Goal: Task Accomplishment & Management: Complete application form

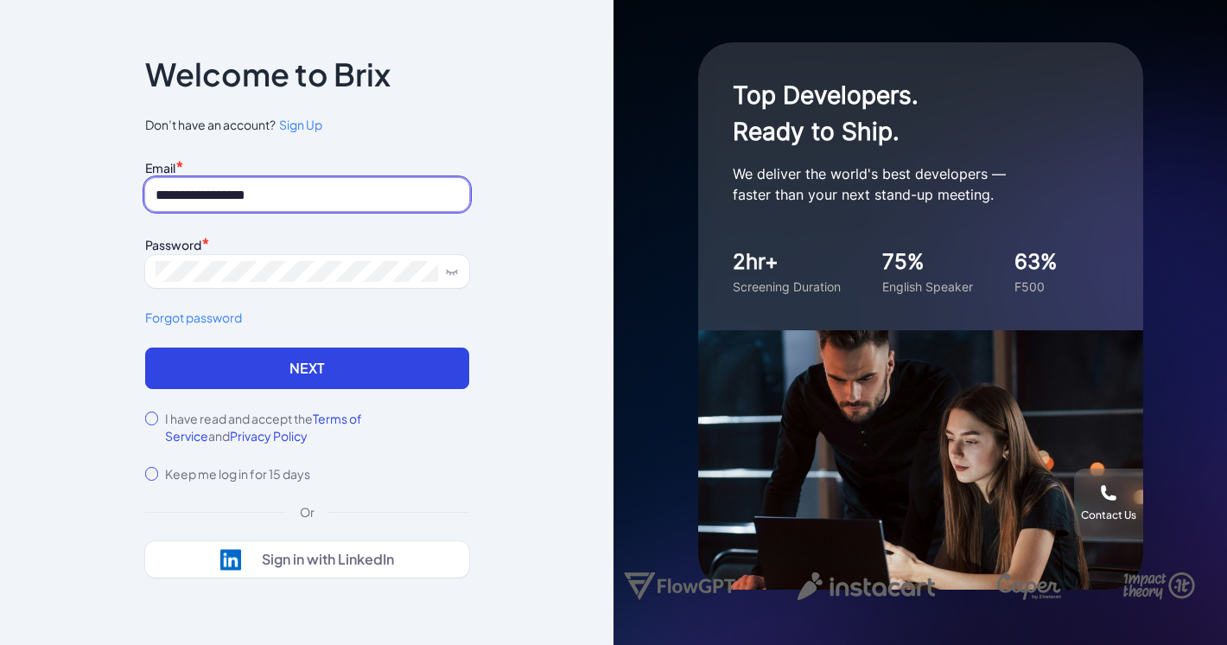
click at [242, 188] on input "**********" at bounding box center [307, 194] width 324 height 33
type input "*"
type input "**********"
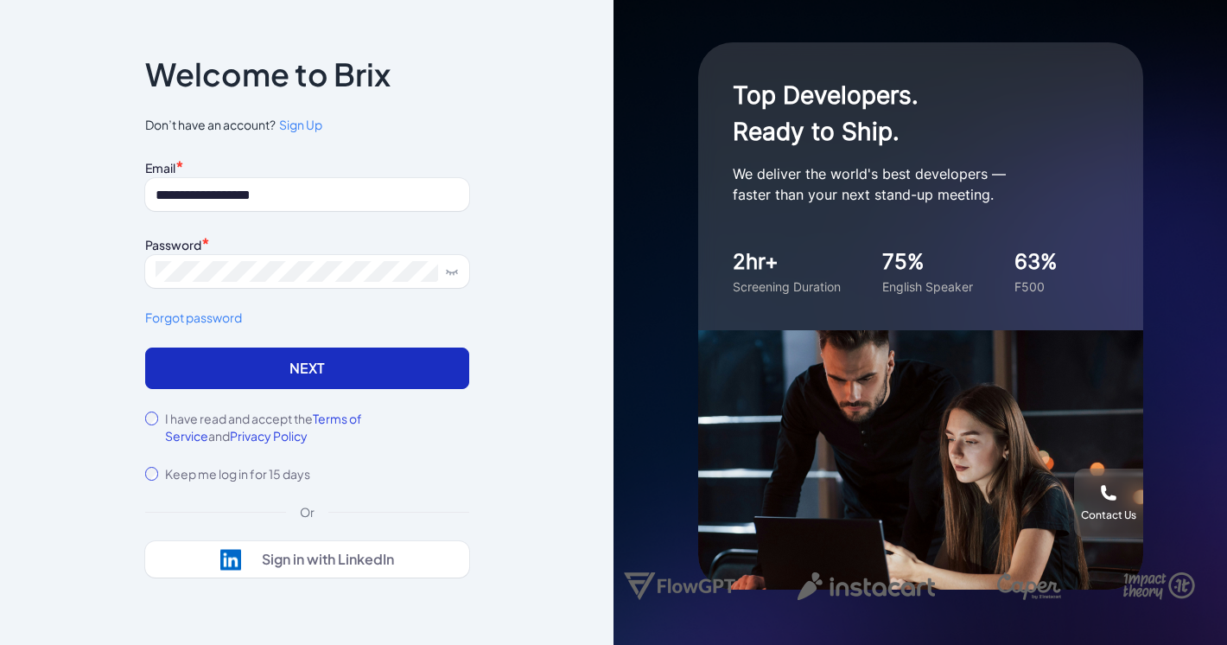
click at [252, 357] on button "Next" at bounding box center [307, 367] width 324 height 41
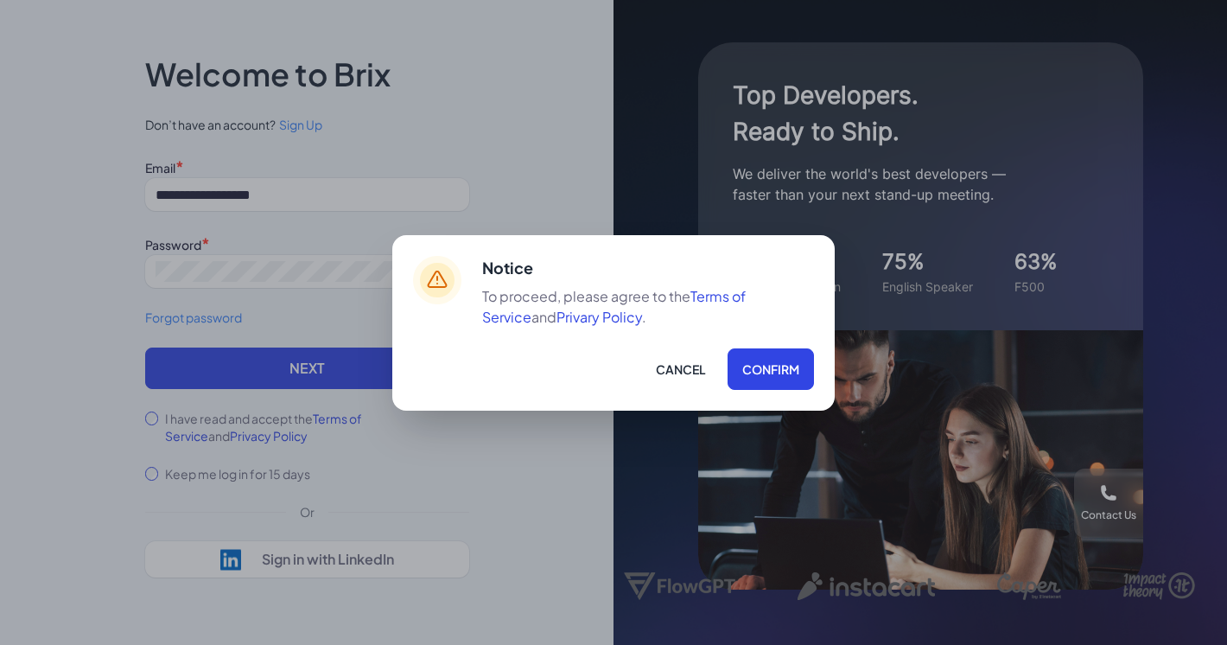
click at [777, 395] on div "Notice To proceed, please agree to the Terms of Service and Privary Policy . Ca…" at bounding box center [613, 322] width 442 height 175
click at [776, 369] on button "Confirm" at bounding box center [771, 368] width 86 height 41
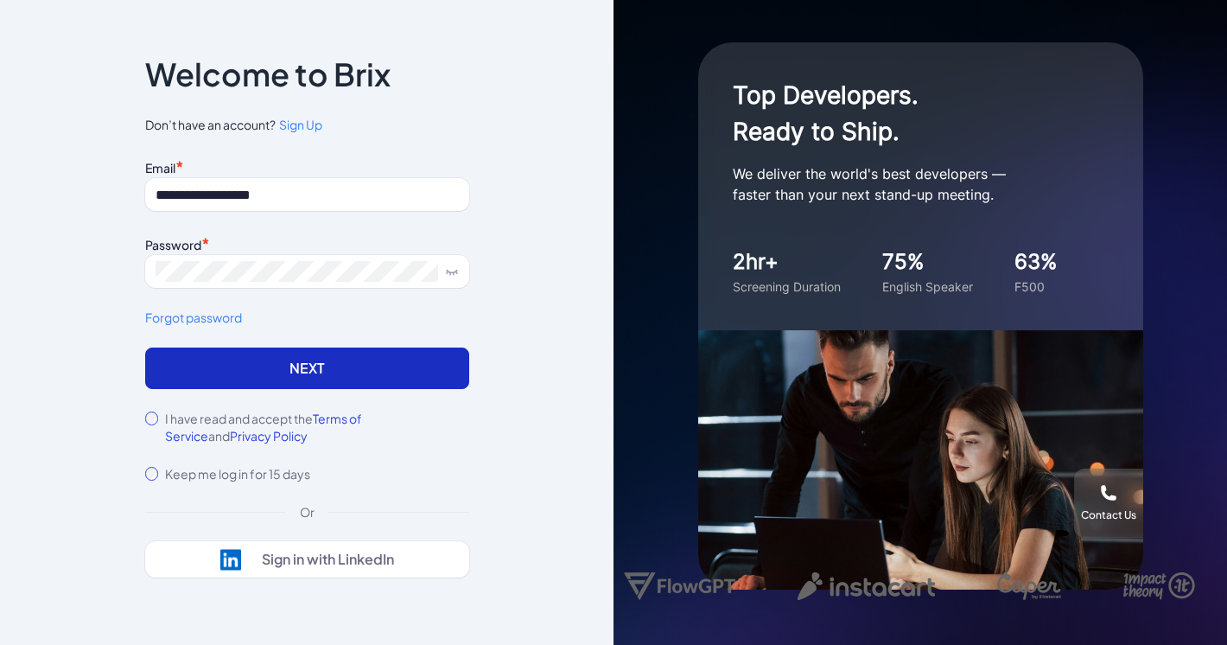
click at [305, 362] on button "Next" at bounding box center [307, 367] width 324 height 41
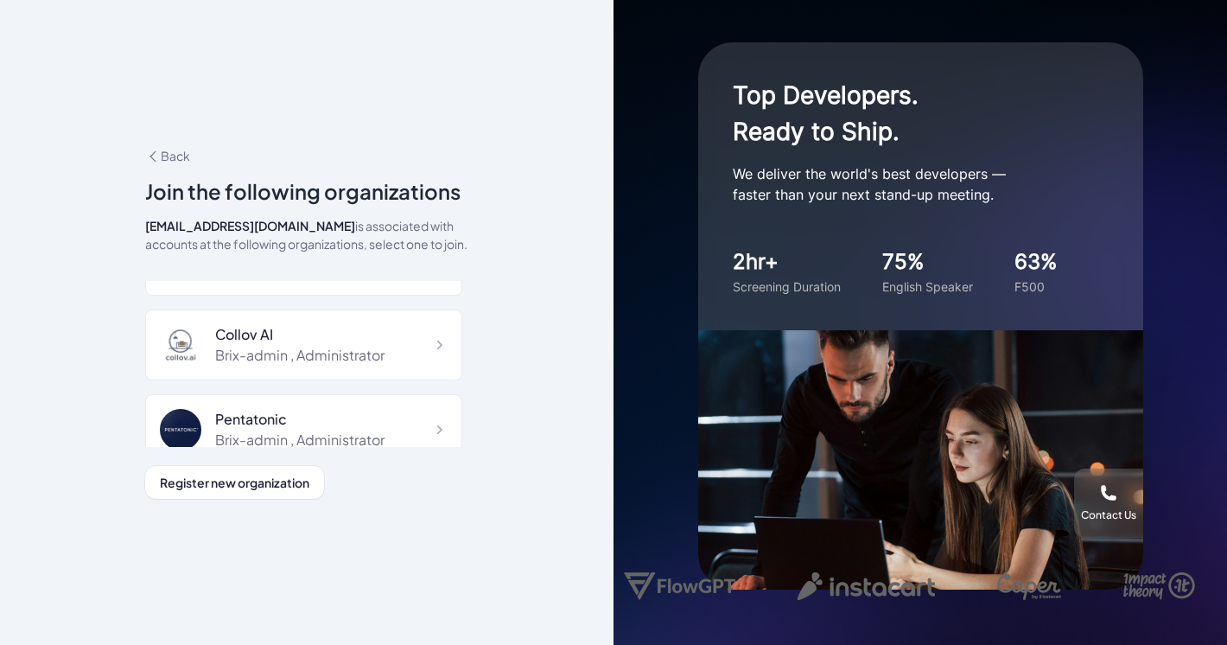
scroll to position [6571, 0]
click at [208, 379] on div "Hireright Inc. Brix-admin , Human Resources Brix Labs Brix-admin , Human Resour…" at bounding box center [303, 108] width 317 height 12796
click at [254, 372] on div "Hireright Inc. Brix-admin , Human Resources Brix Labs Brix-admin , Human Resour…" at bounding box center [303, 108] width 317 height 12796
click at [199, 416] on div at bounding box center [187, 436] width 55 height 41
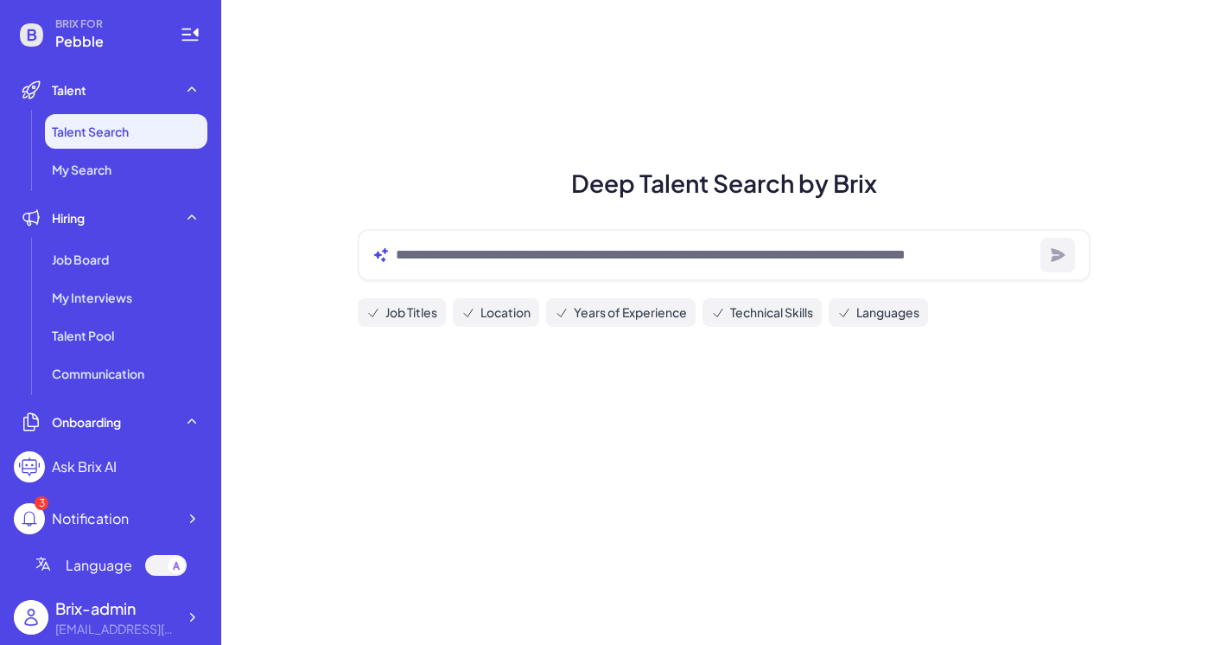
scroll to position [240, 0]
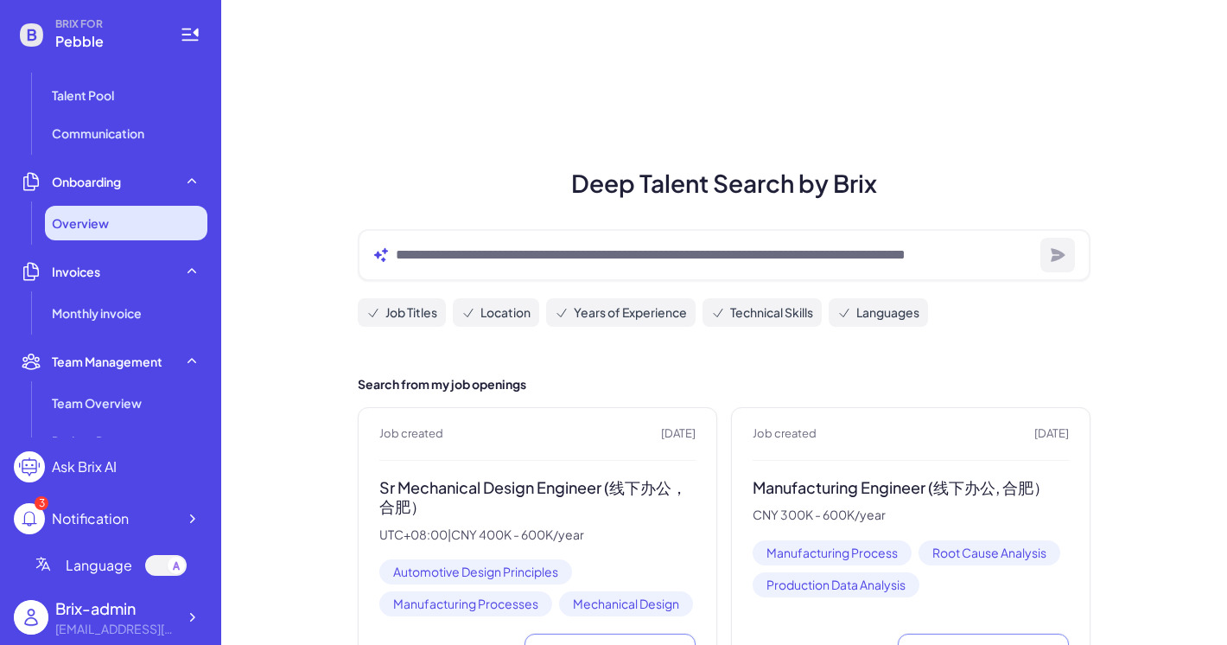
click at [142, 226] on div "Overview" at bounding box center [126, 223] width 162 height 35
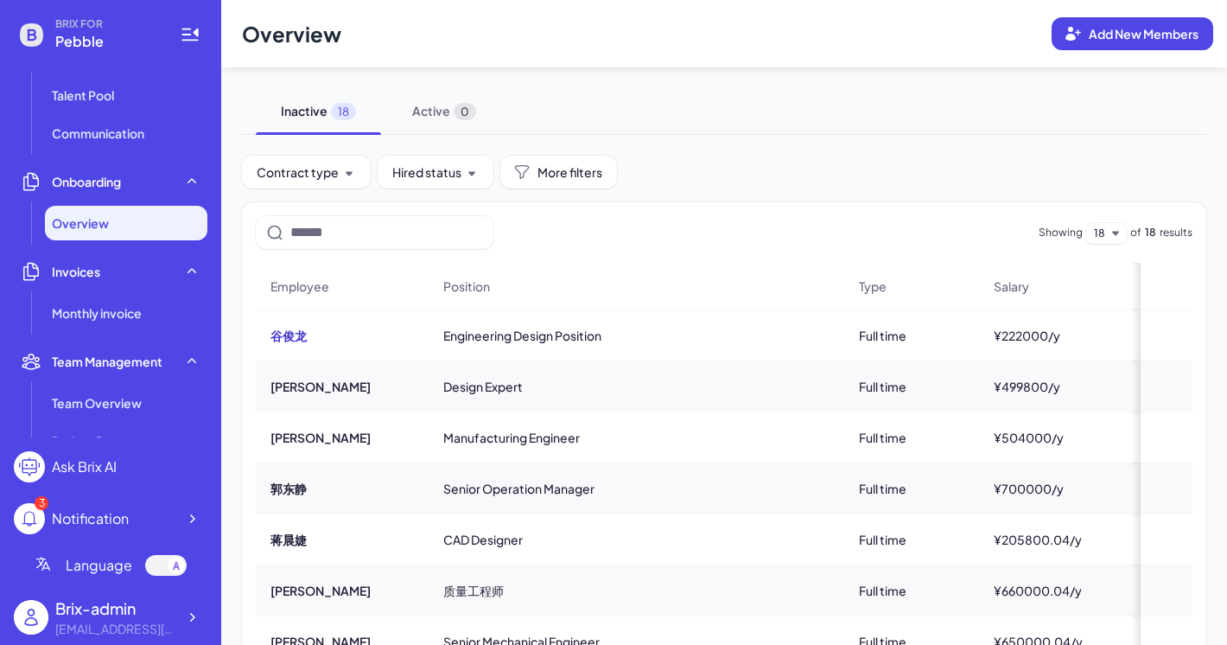
click at [287, 338] on button "谷俊龙" at bounding box center [289, 335] width 36 height 17
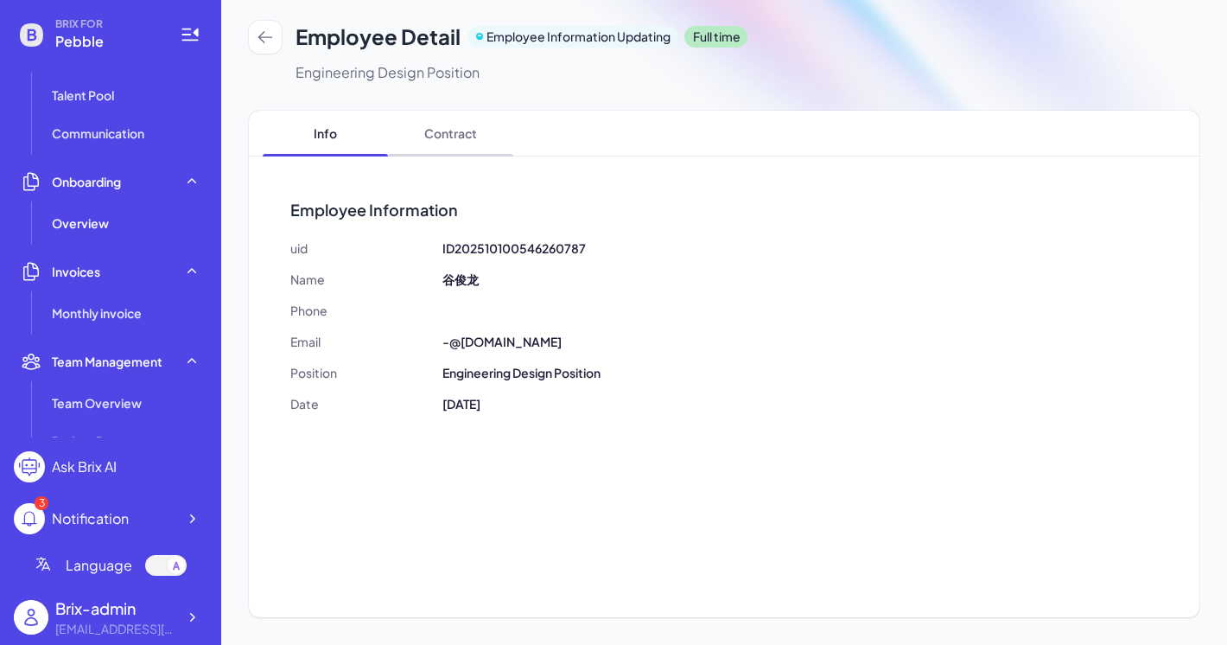
click at [441, 144] on span "Contract" at bounding box center [450, 133] width 125 height 45
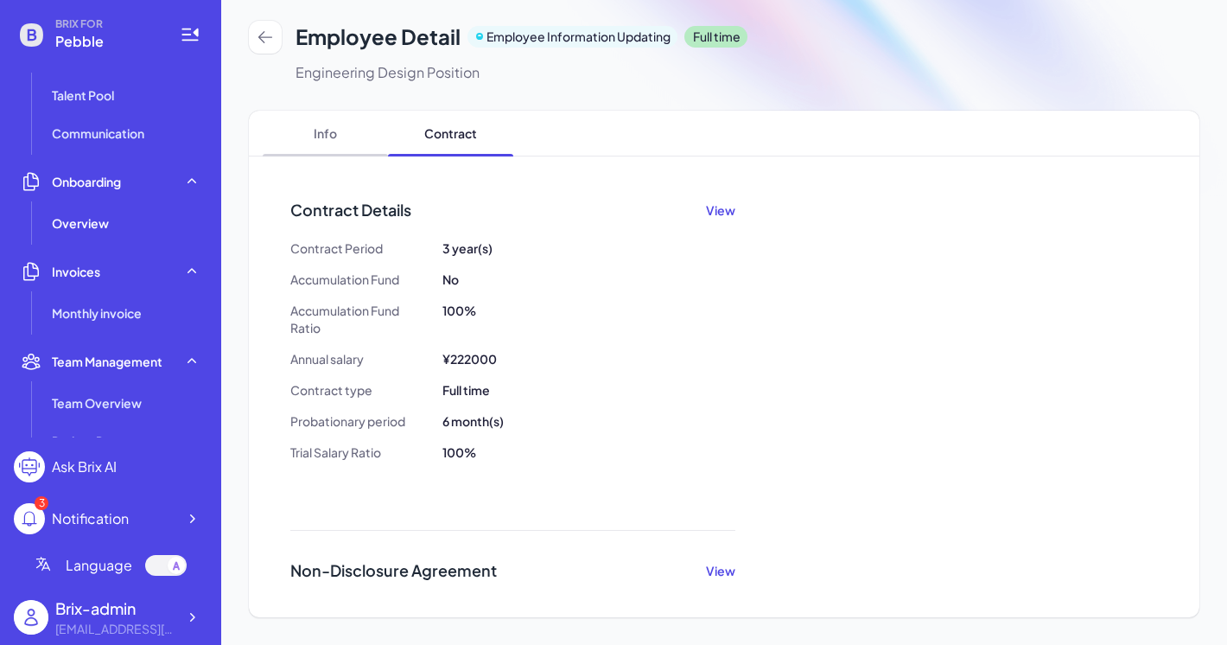
click at [338, 140] on span "Info" at bounding box center [325, 133] width 125 height 45
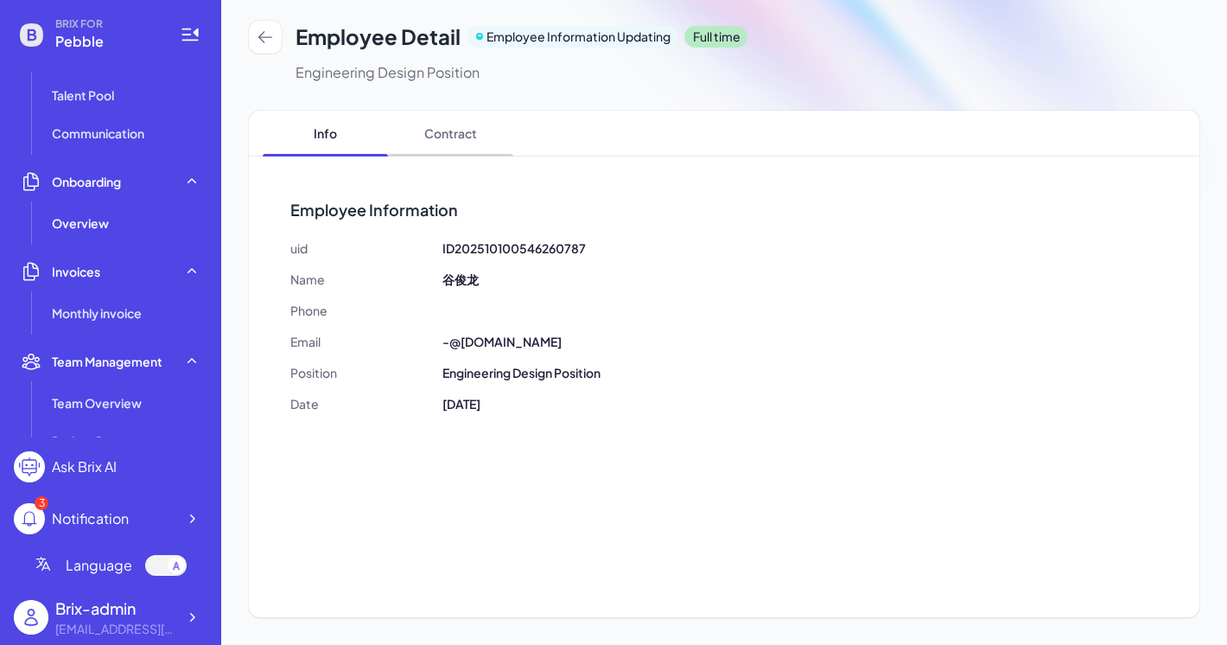
click at [442, 122] on span "Contract" at bounding box center [450, 133] width 125 height 45
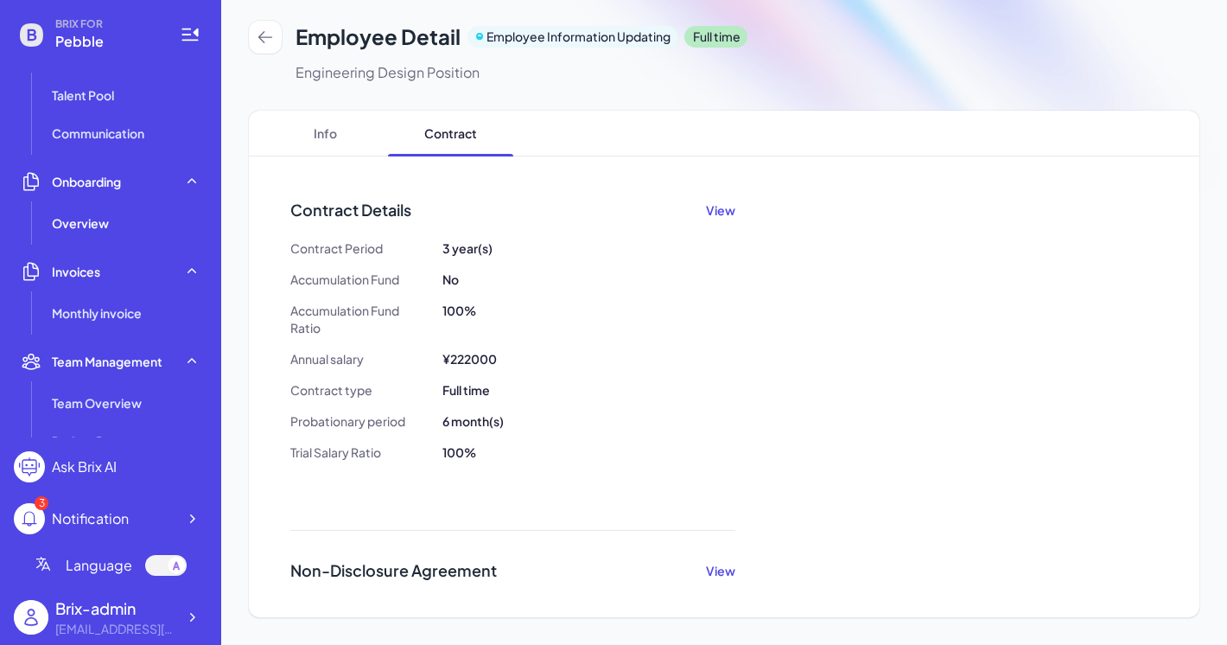
click at [733, 221] on div "Contract Details View Reupload Contact Delete Contact Contract Period 3 year(s)…" at bounding box center [724, 329] width 868 height 263
click at [725, 211] on button "View" at bounding box center [720, 209] width 29 height 17
click at [119, 209] on div "Overview" at bounding box center [126, 223] width 162 height 35
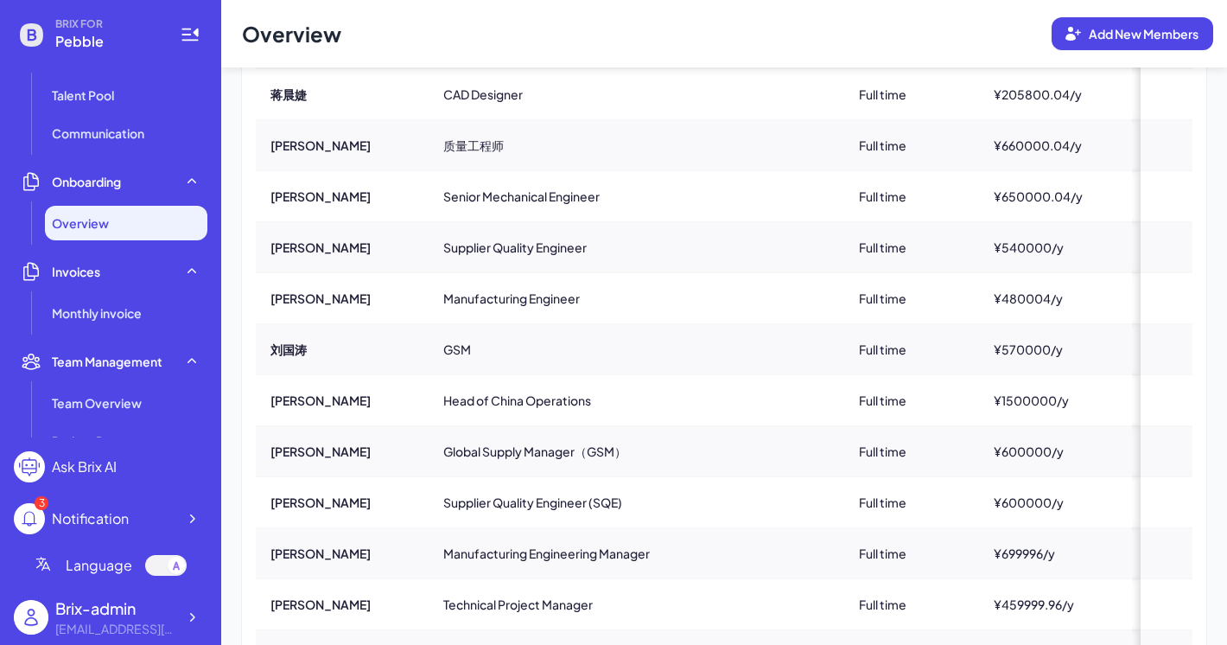
scroll to position [652, 0]
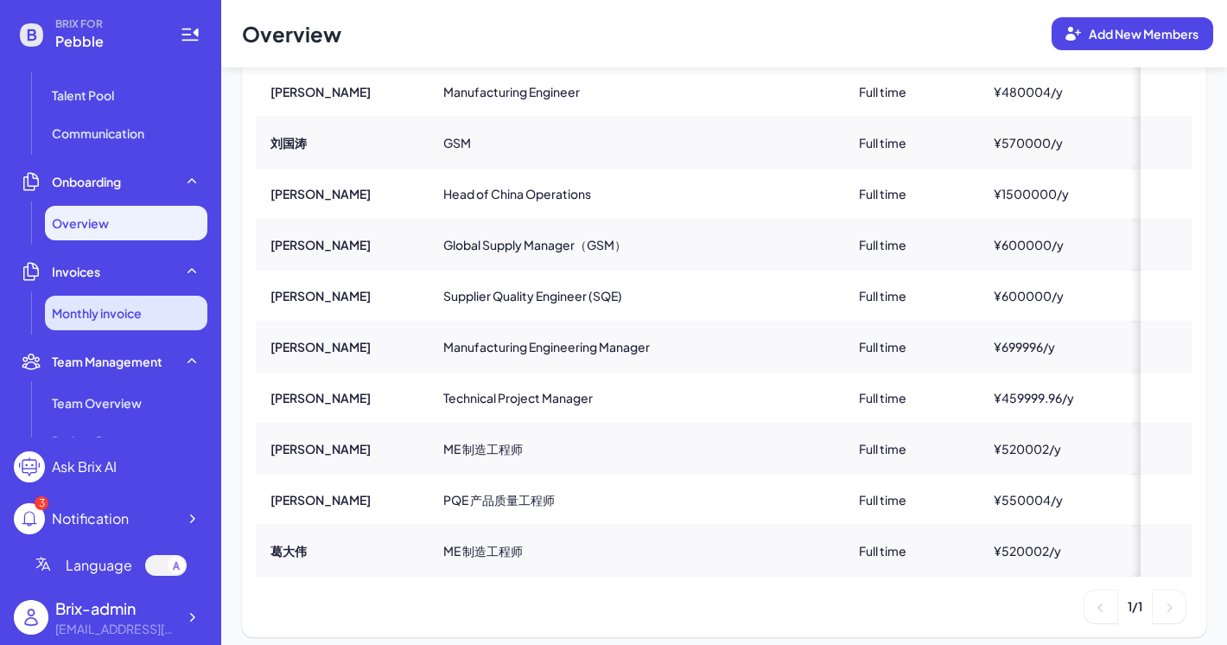
click at [142, 299] on li "Monthly invoice" at bounding box center [126, 313] width 162 height 35
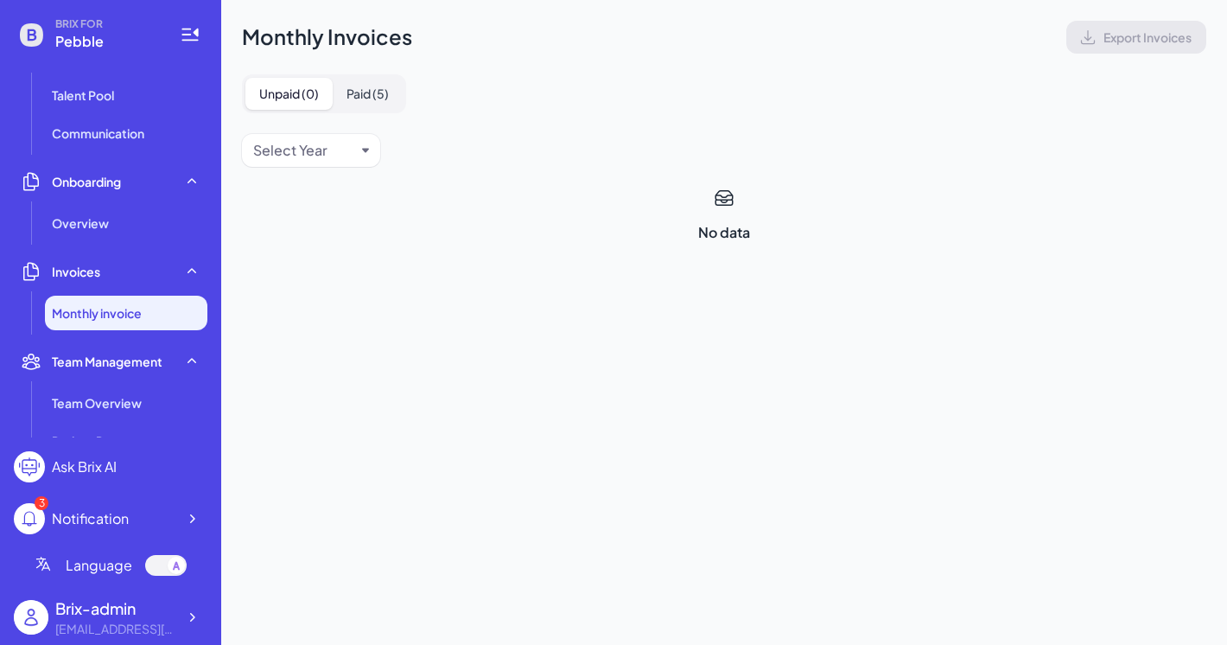
click at [368, 102] on button "Paid ( 5 )" at bounding box center [368, 94] width 70 height 32
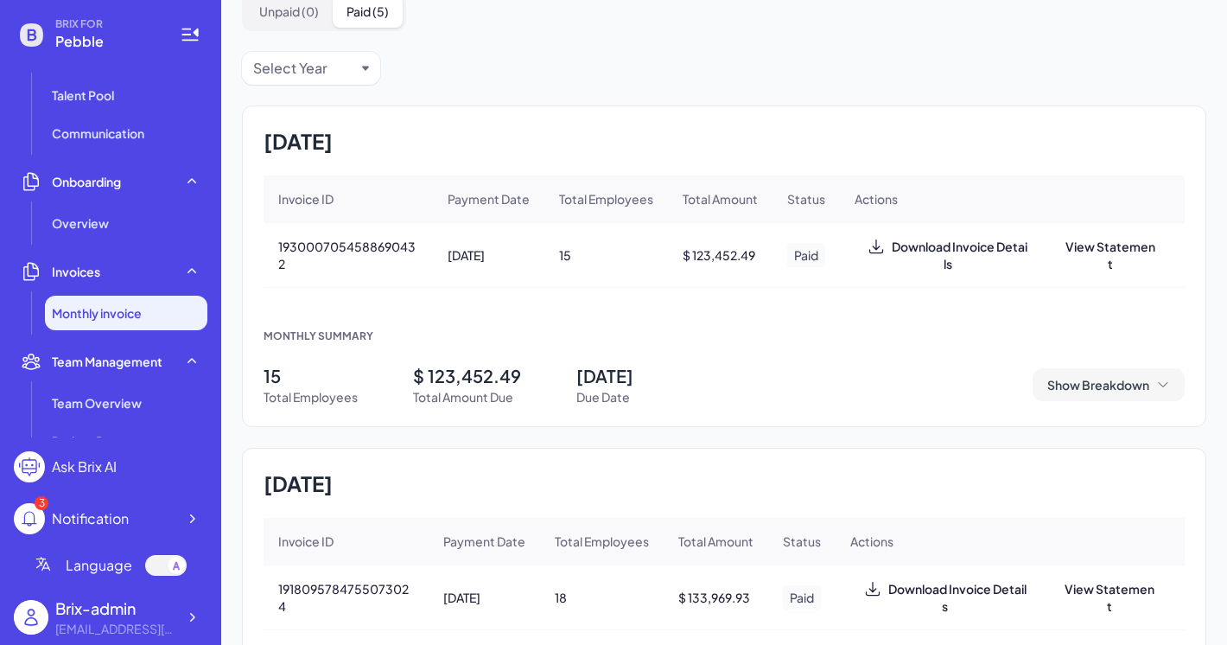
scroll to position [92, 0]
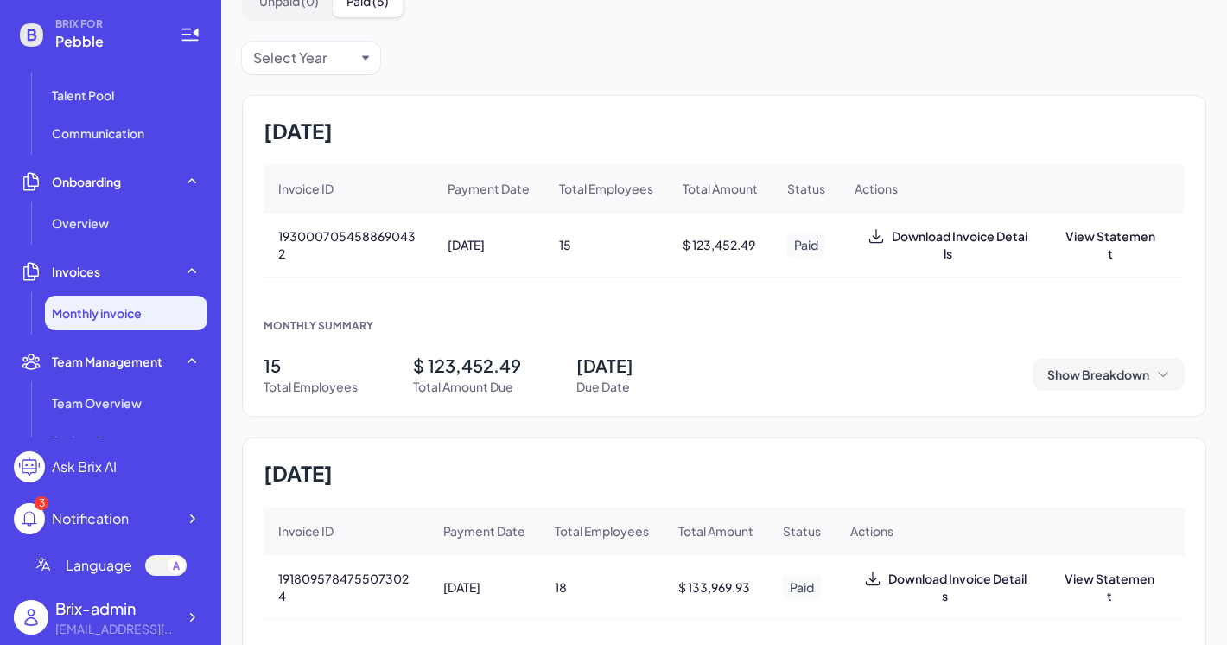
click at [1143, 379] on span "Show Breakdown" at bounding box center [1098, 374] width 102 height 17
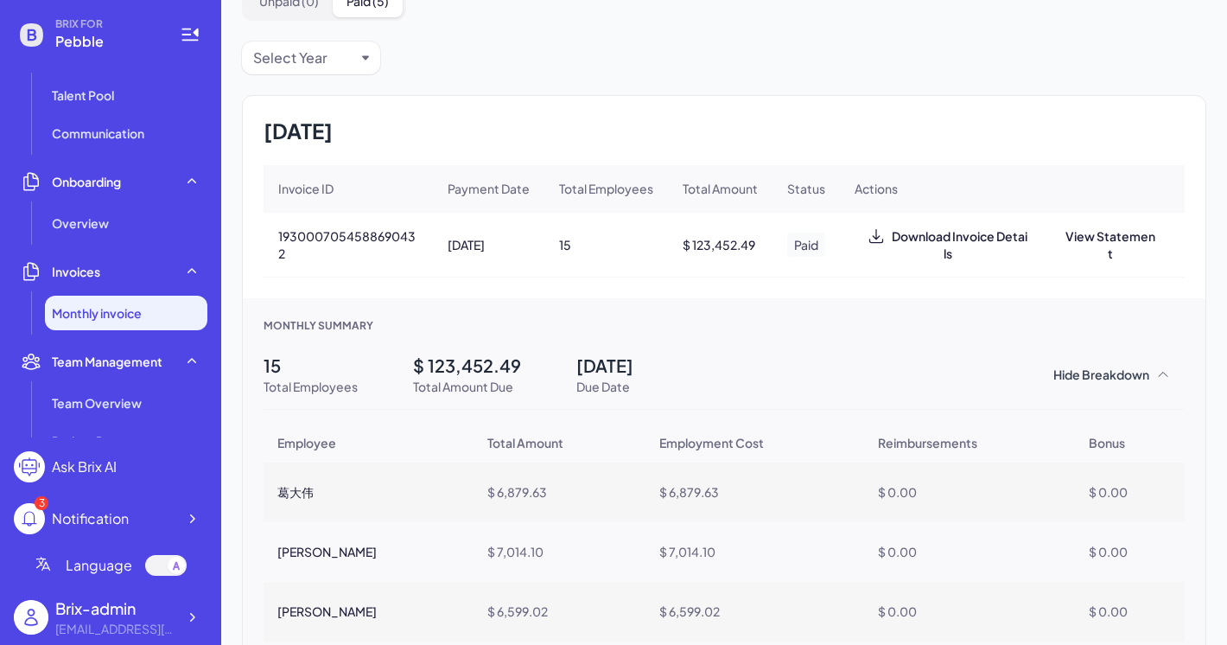
scroll to position [282, 0]
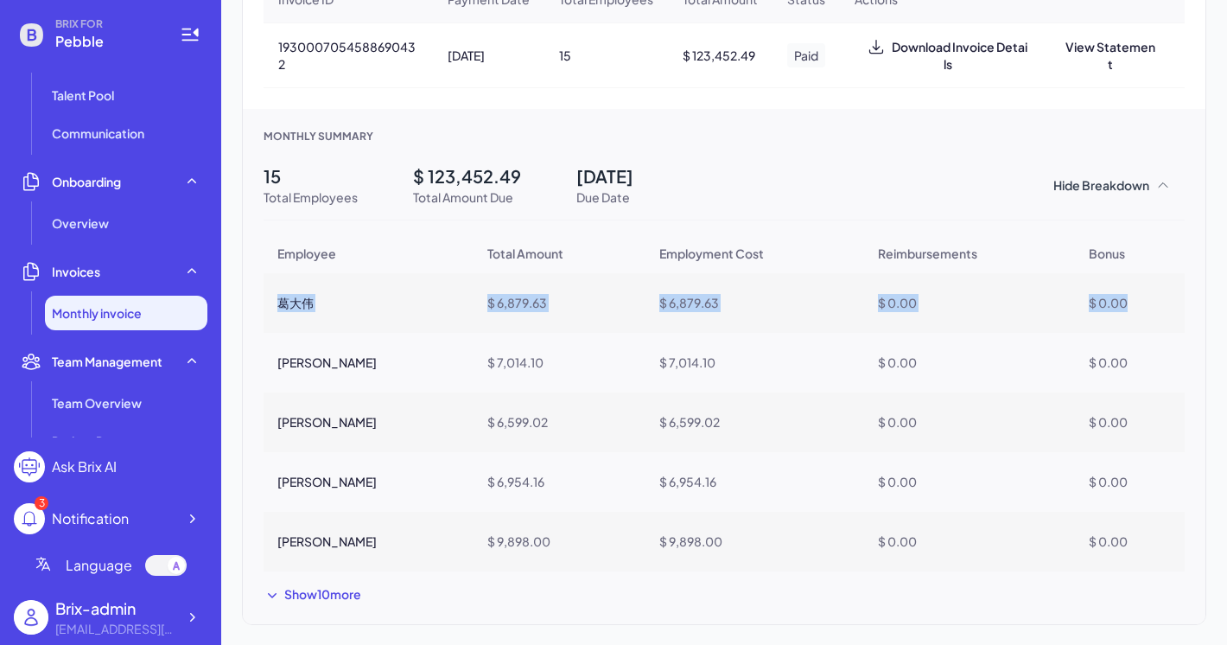
drag, startPoint x: 413, startPoint y: 296, endPoint x: 1123, endPoint y: 320, distance: 709.9
click at [1124, 321] on tr "葛大伟 $ 6,879.63 $ 6,879.63 $ 0.00 $ 0.00" at bounding box center [724, 303] width 921 height 60
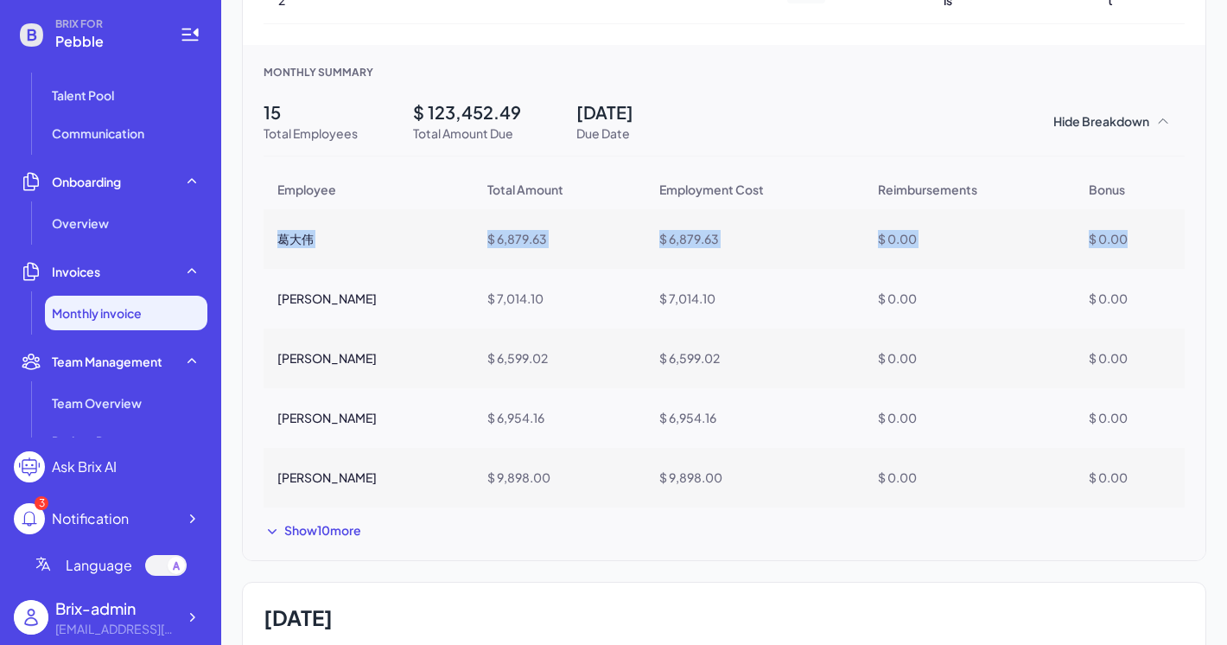
scroll to position [369, 0]
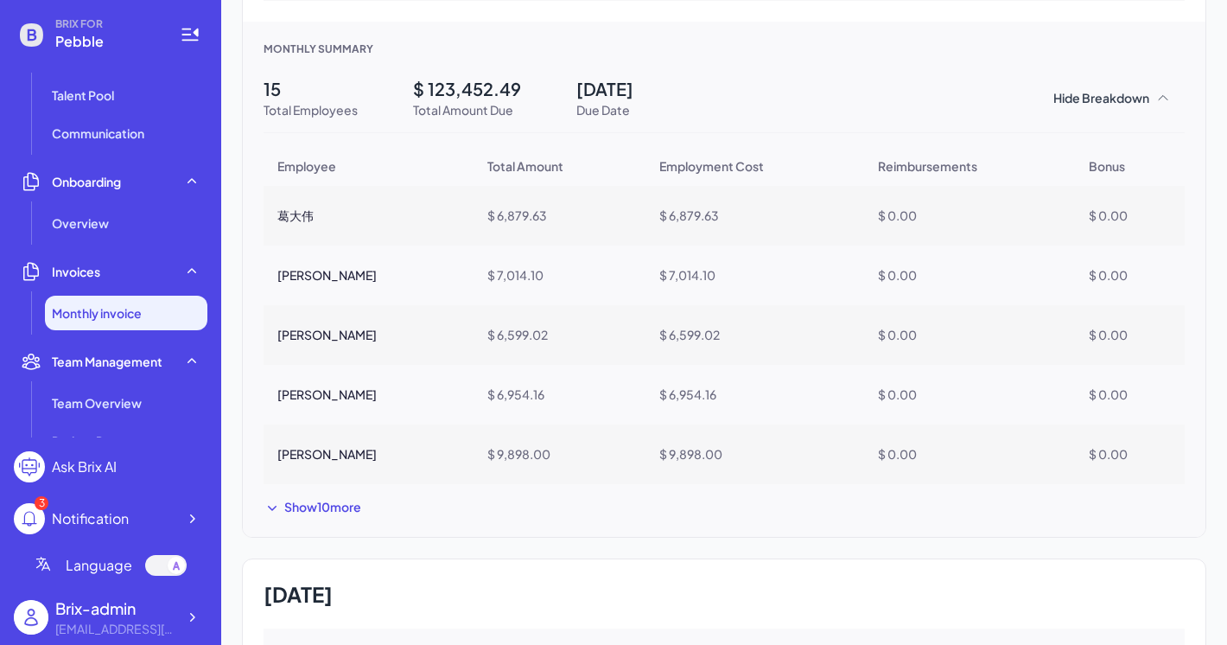
click at [665, 451] on td "$ 9,898.00" at bounding box center [755, 454] width 219 height 60
drag, startPoint x: 404, startPoint y: 462, endPoint x: 1052, endPoint y: 461, distance: 647.3
click at [1052, 462] on tr "刘腊 $ 9,898.00 $ 9,898.00 $ 0.00 $ 0.00" at bounding box center [724, 454] width 921 height 60
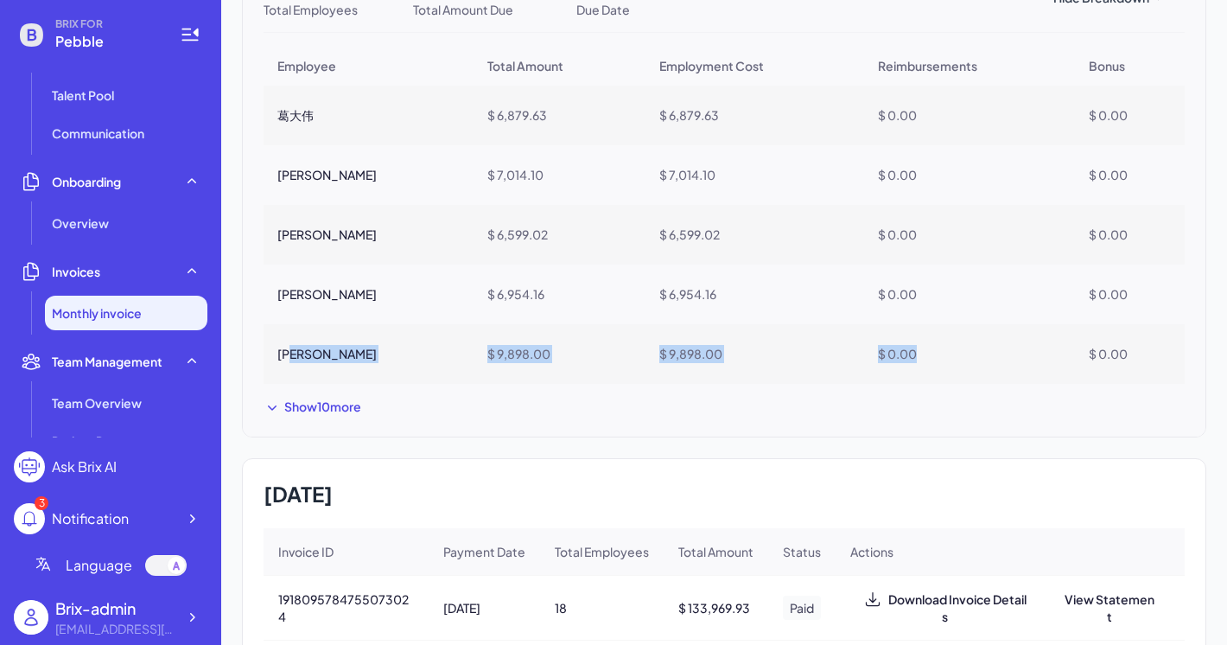
scroll to position [474, 0]
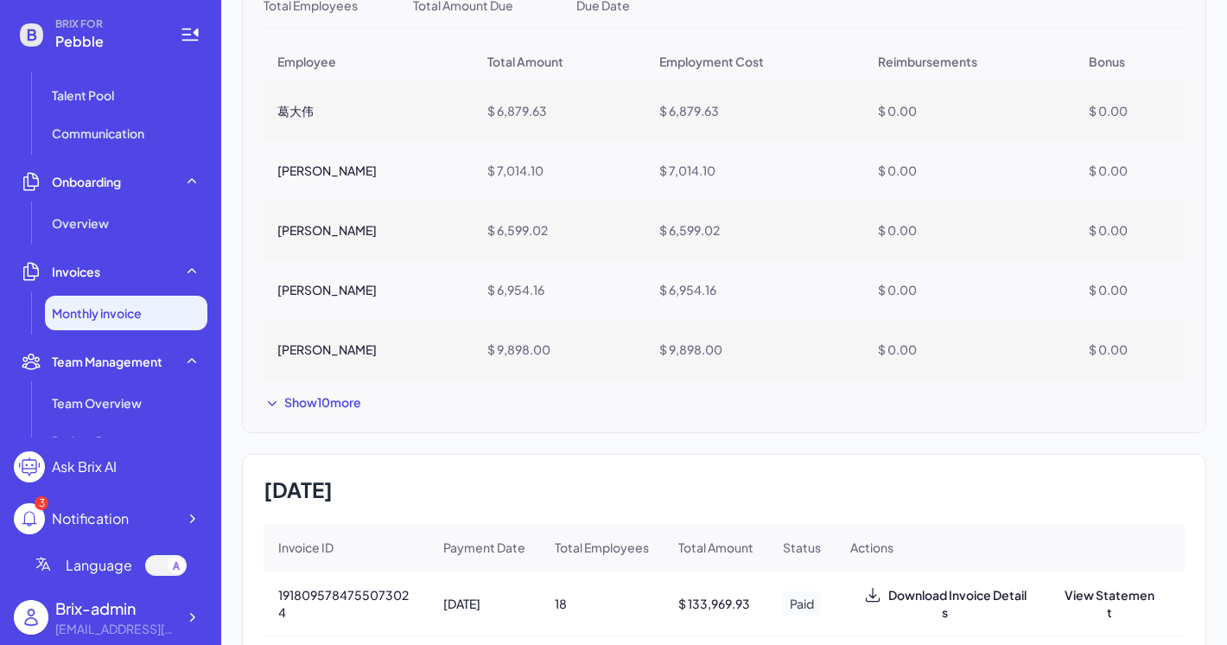
click at [368, 411] on div "Show 10 more" at bounding box center [724, 402] width 921 height 18
click at [340, 407] on button "Show 10 more" at bounding box center [313, 402] width 98 height 18
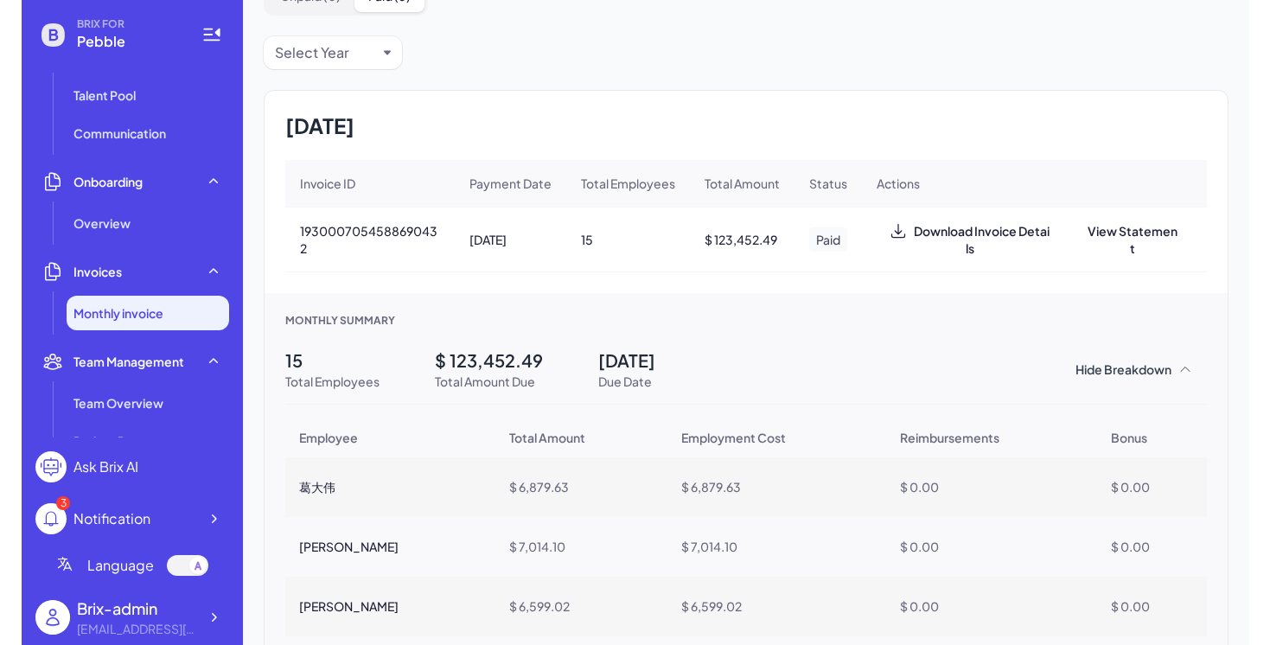
scroll to position [0, 0]
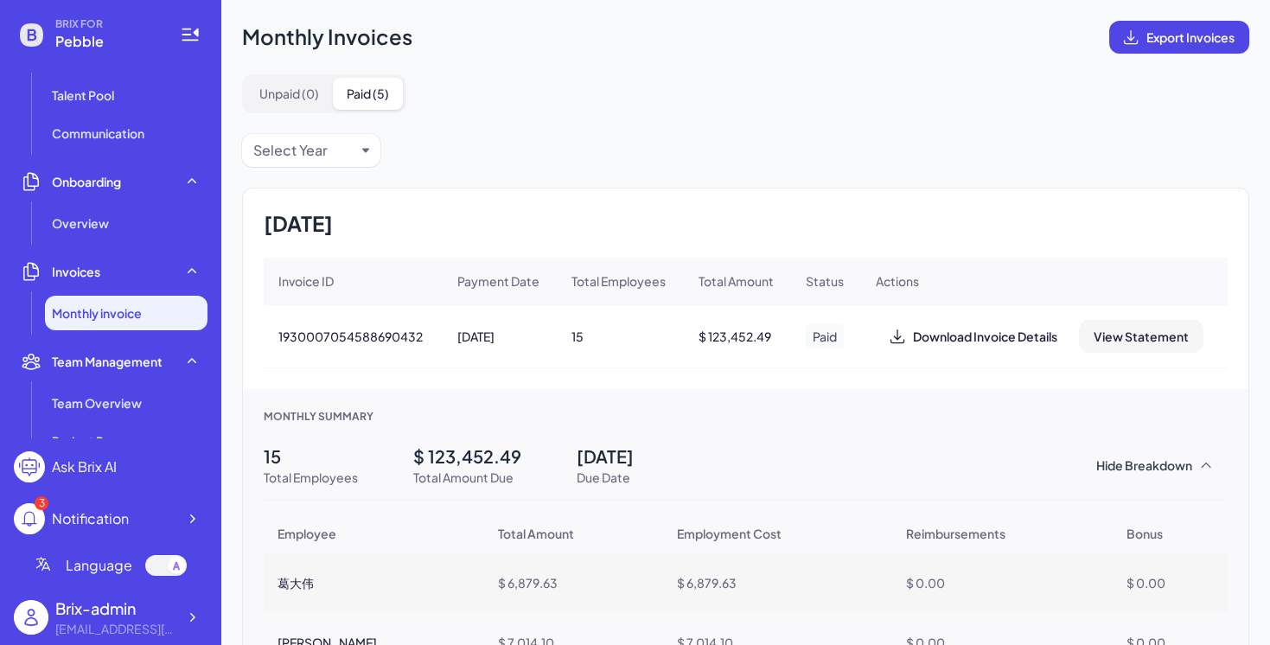
click at [1095, 337] on span "View Statement" at bounding box center [1140, 336] width 95 height 16
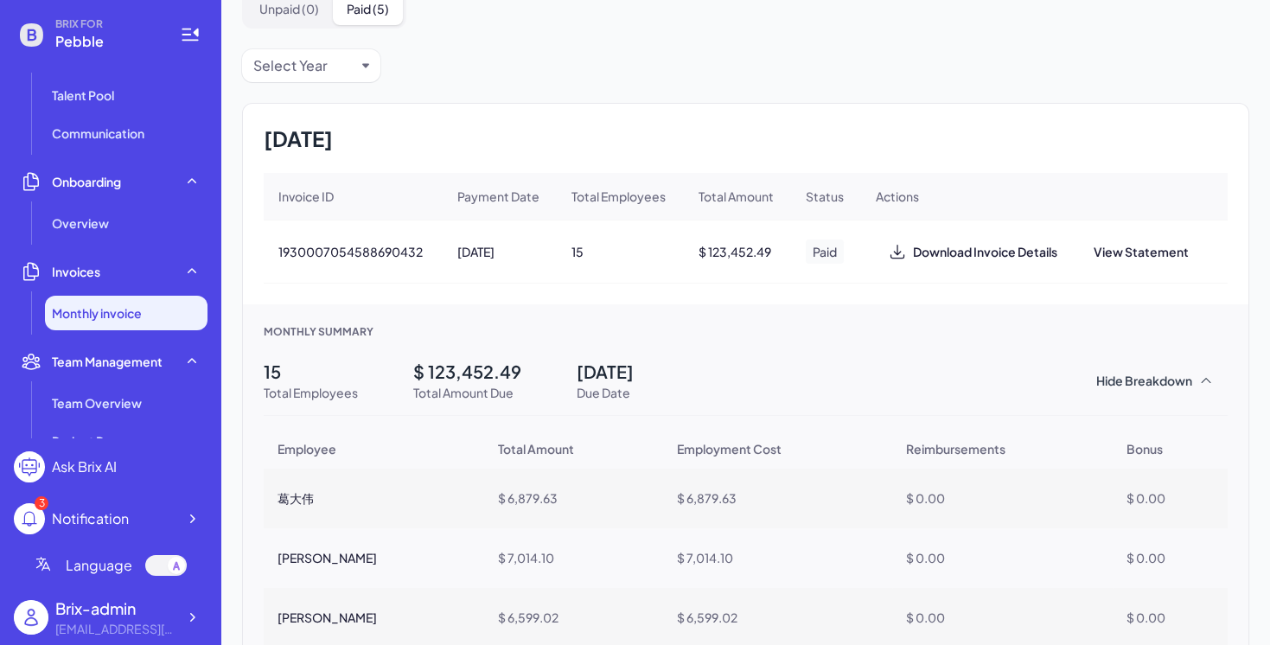
scroll to position [92, 0]
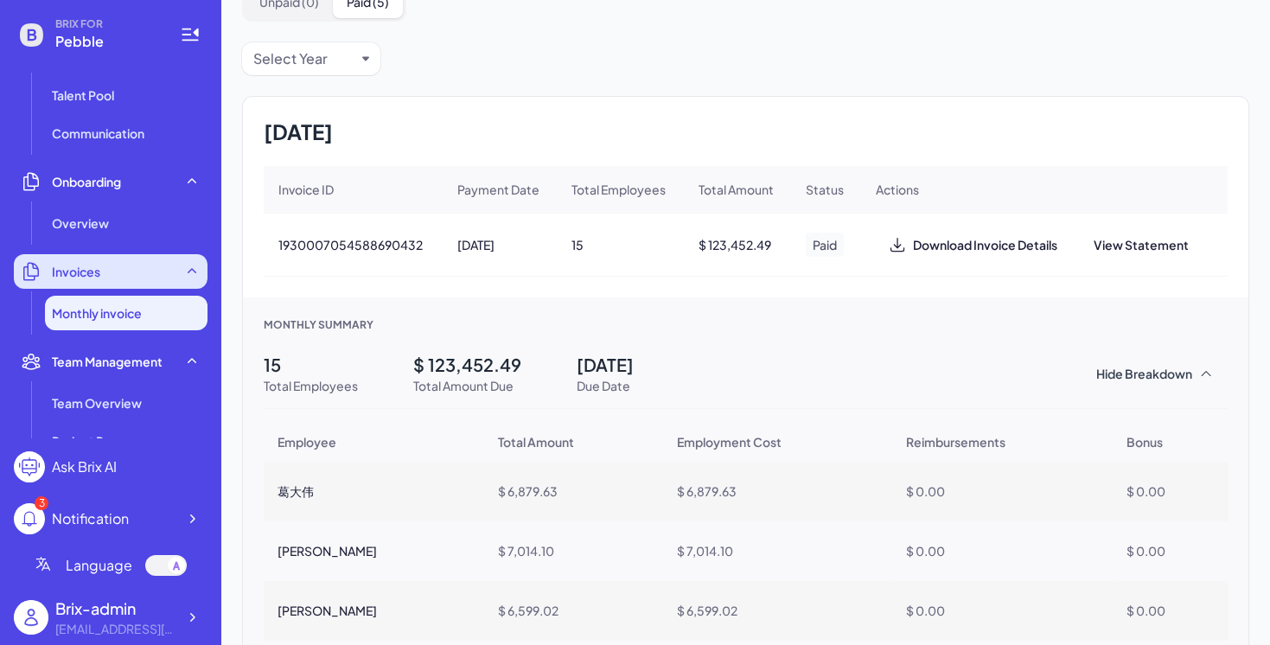
click at [176, 263] on div "Invoices" at bounding box center [111, 271] width 194 height 35
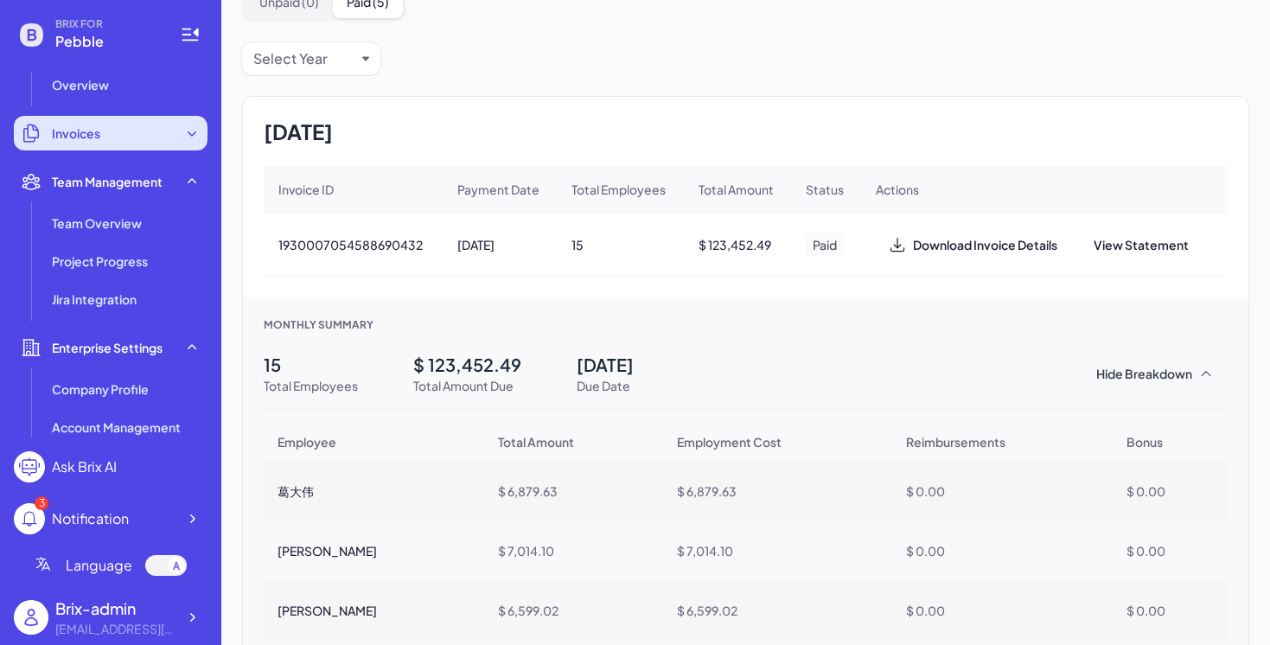
scroll to position [385, 0]
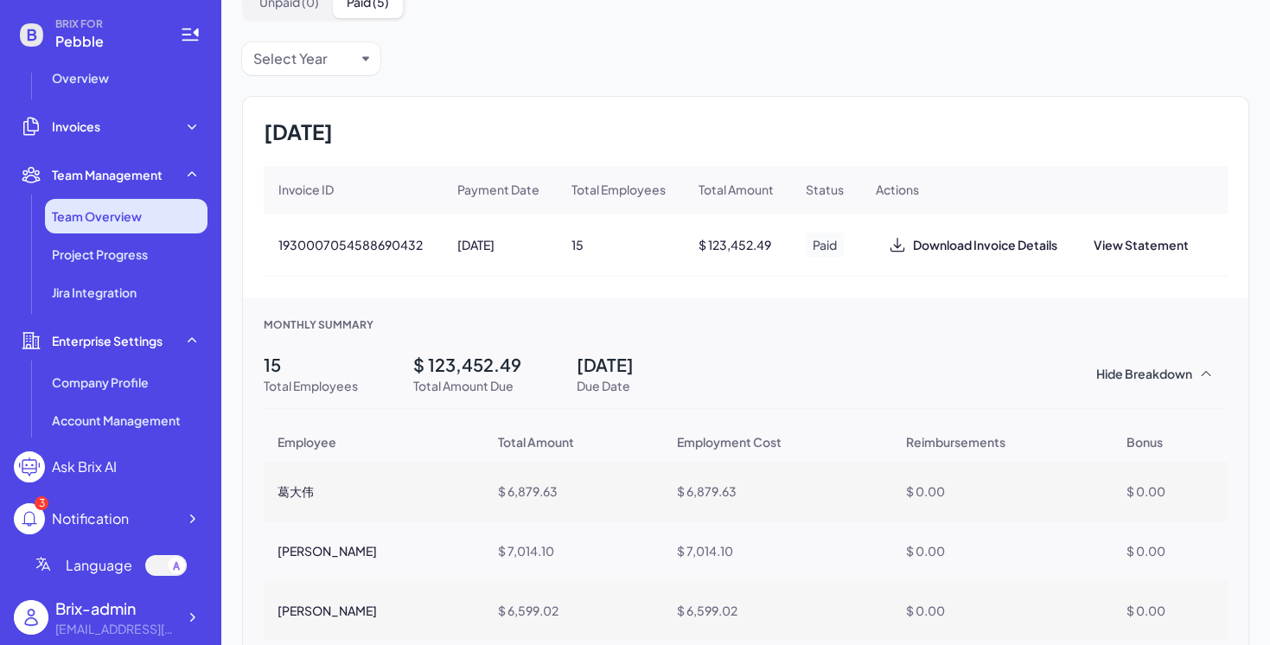
click at [156, 217] on li "Team Overview" at bounding box center [126, 216] width 162 height 35
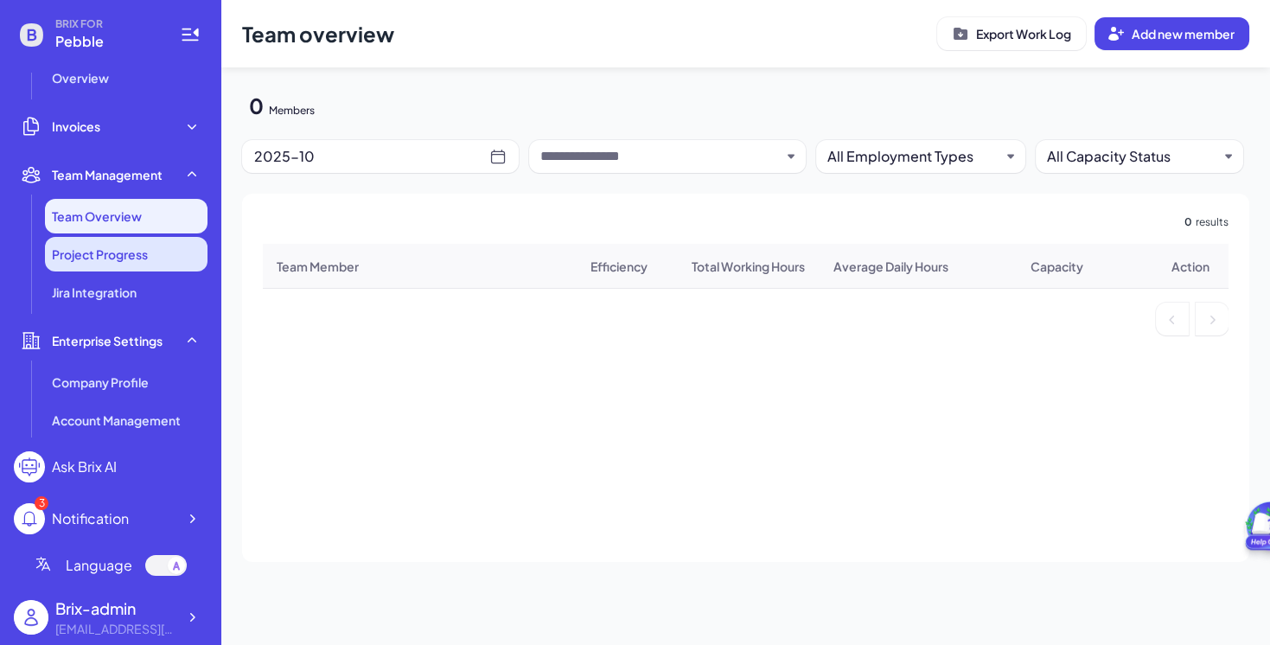
click at [179, 246] on li "Project Progress" at bounding box center [126, 254] width 162 height 35
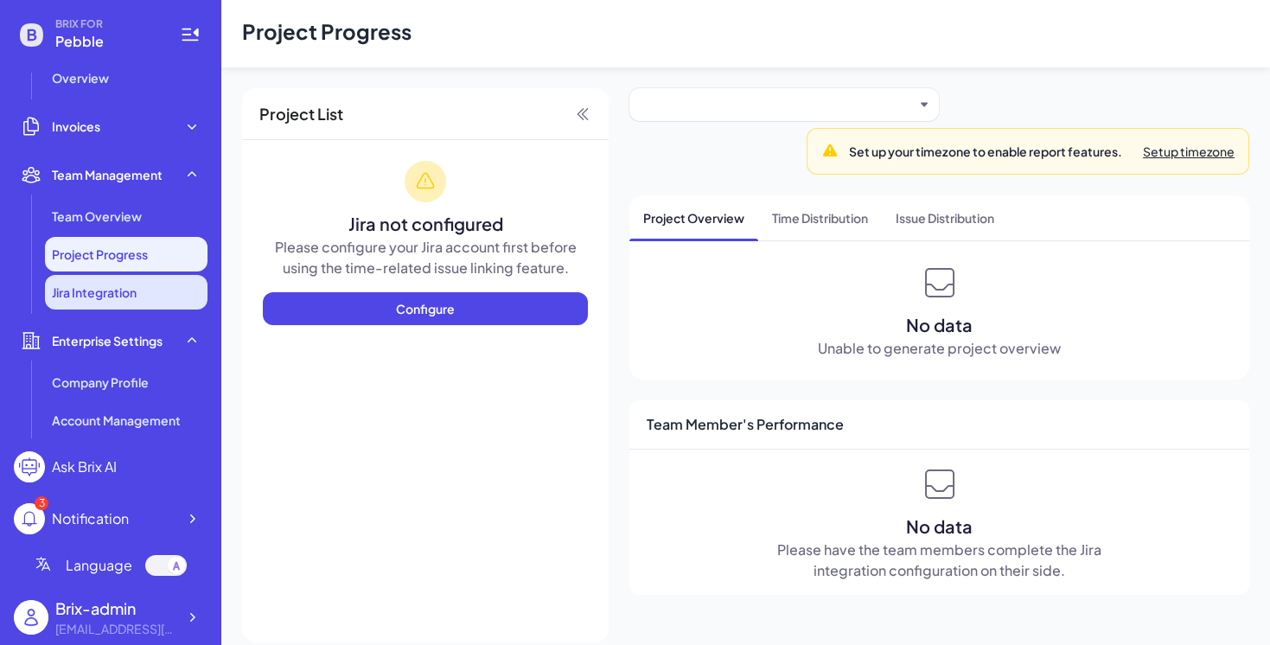
click at [174, 286] on li "Jira Integration" at bounding box center [126, 292] width 162 height 35
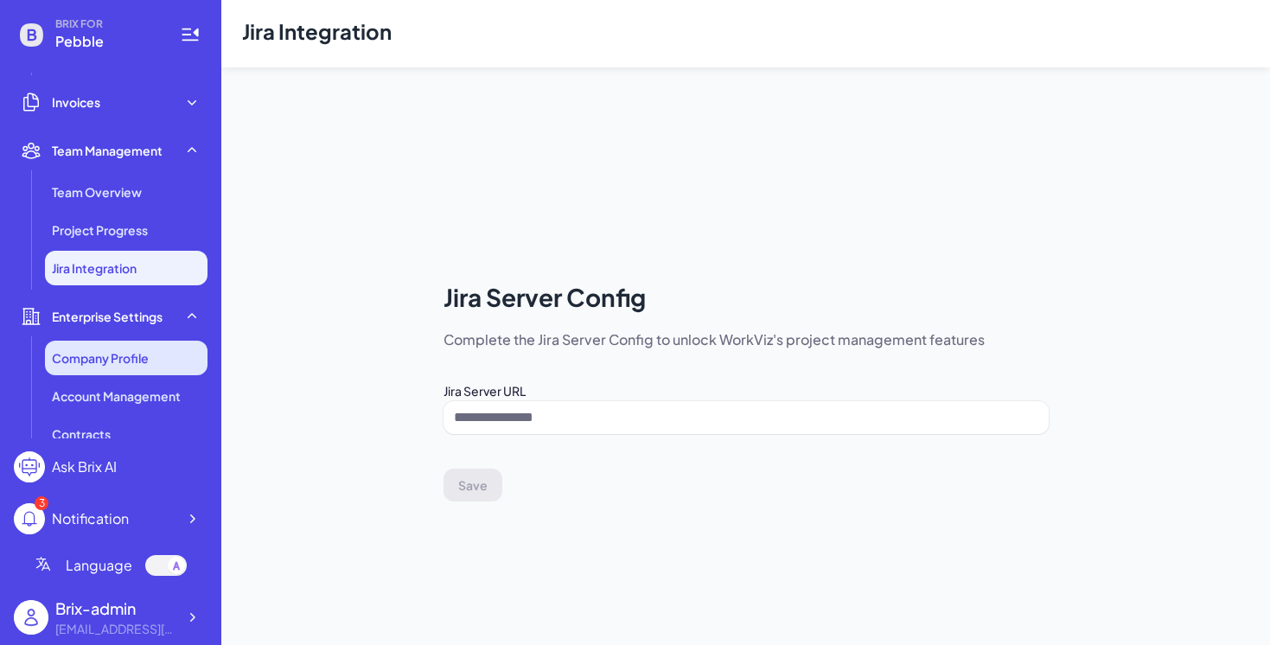
scroll to position [370, 0]
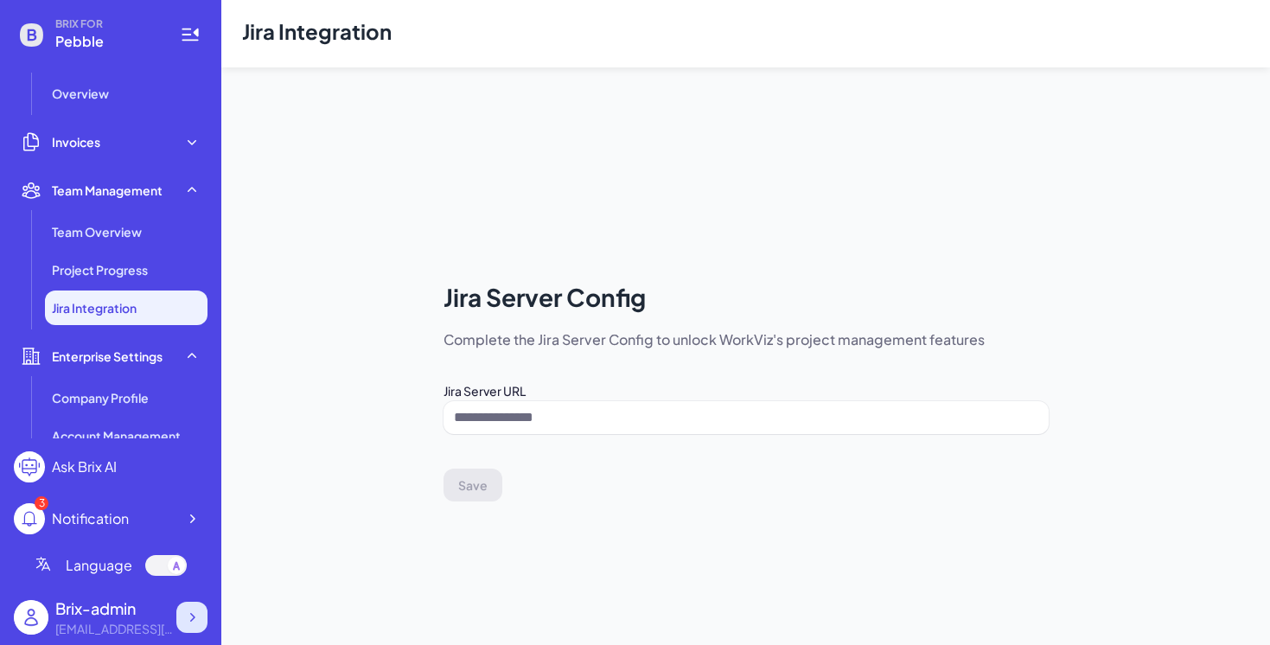
click at [201, 627] on div at bounding box center [191, 617] width 31 height 31
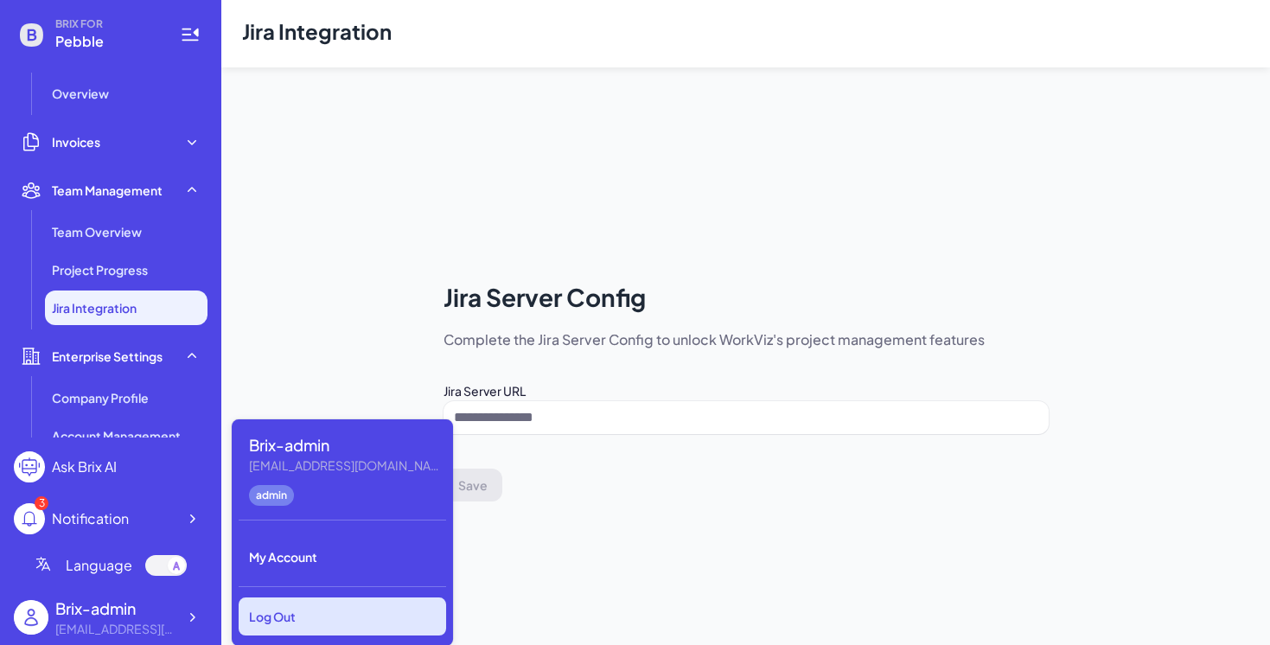
click at [313, 622] on div "Log Out" at bounding box center [342, 616] width 207 height 38
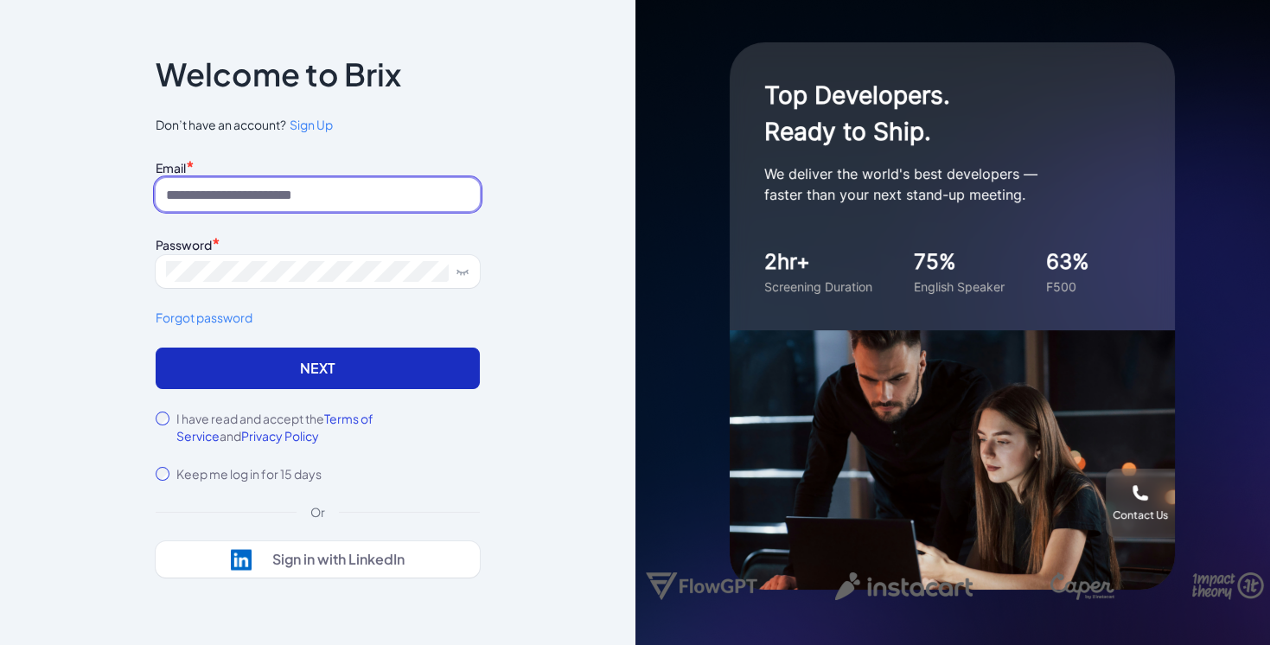
type input "**********"
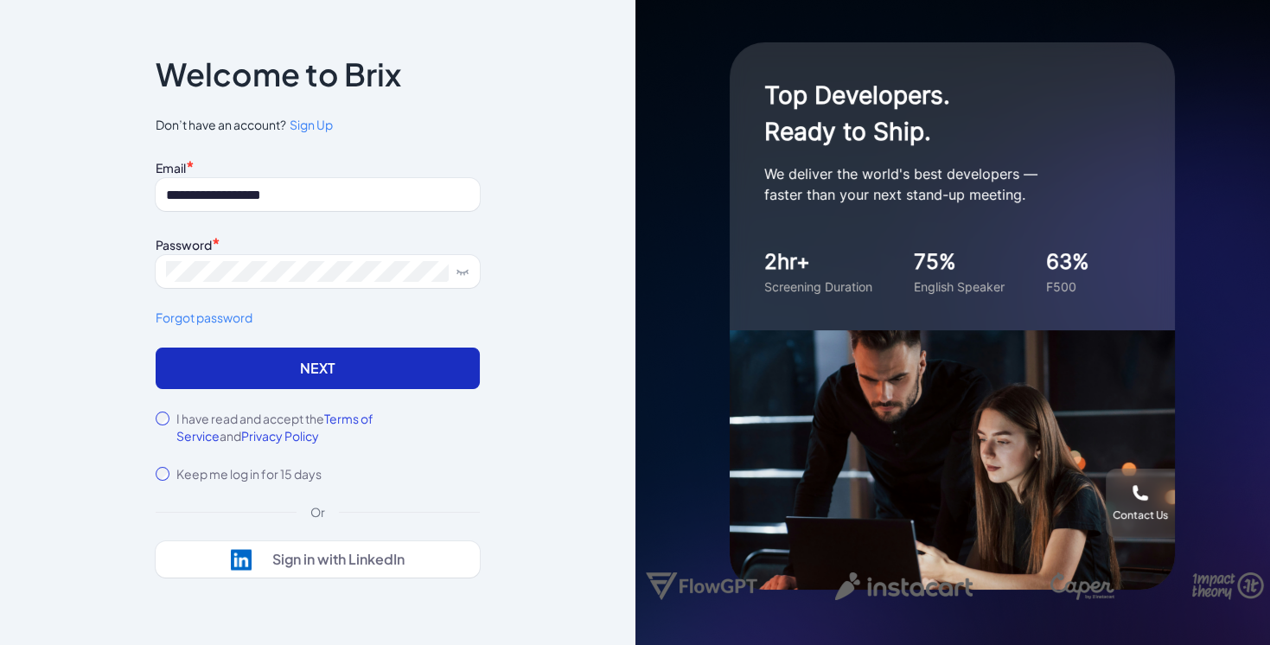
click at [380, 361] on button "Next" at bounding box center [318, 367] width 324 height 41
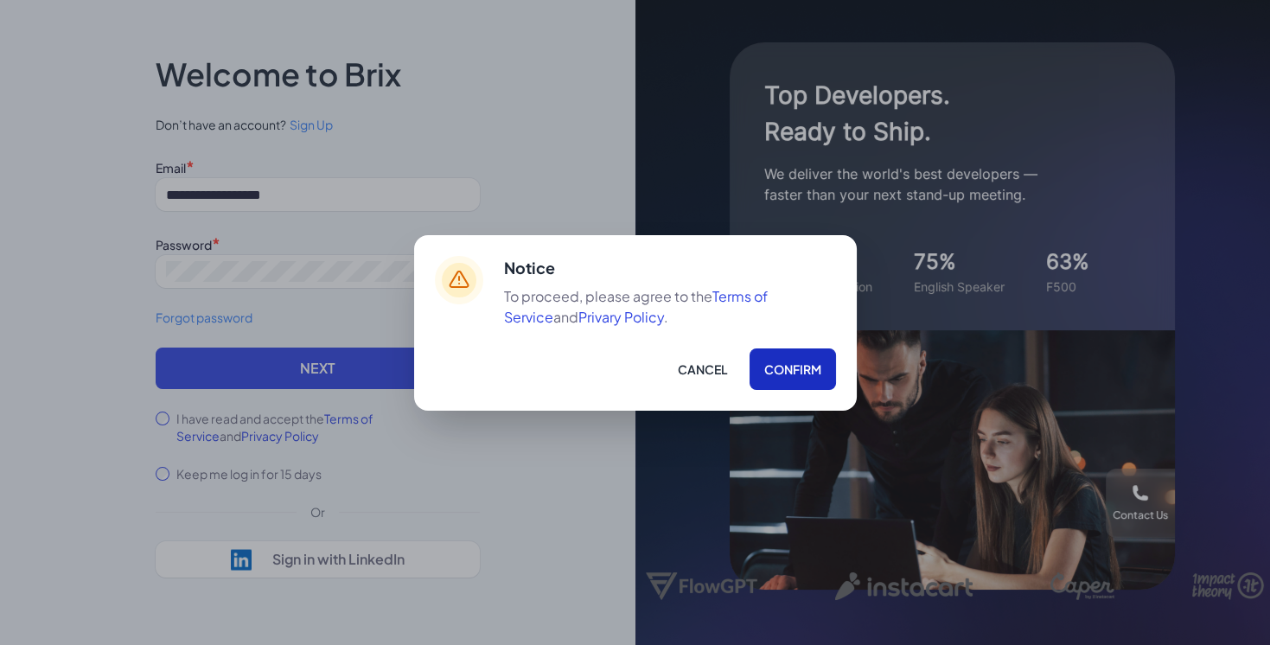
click at [795, 383] on button "Confirm" at bounding box center [792, 368] width 86 height 41
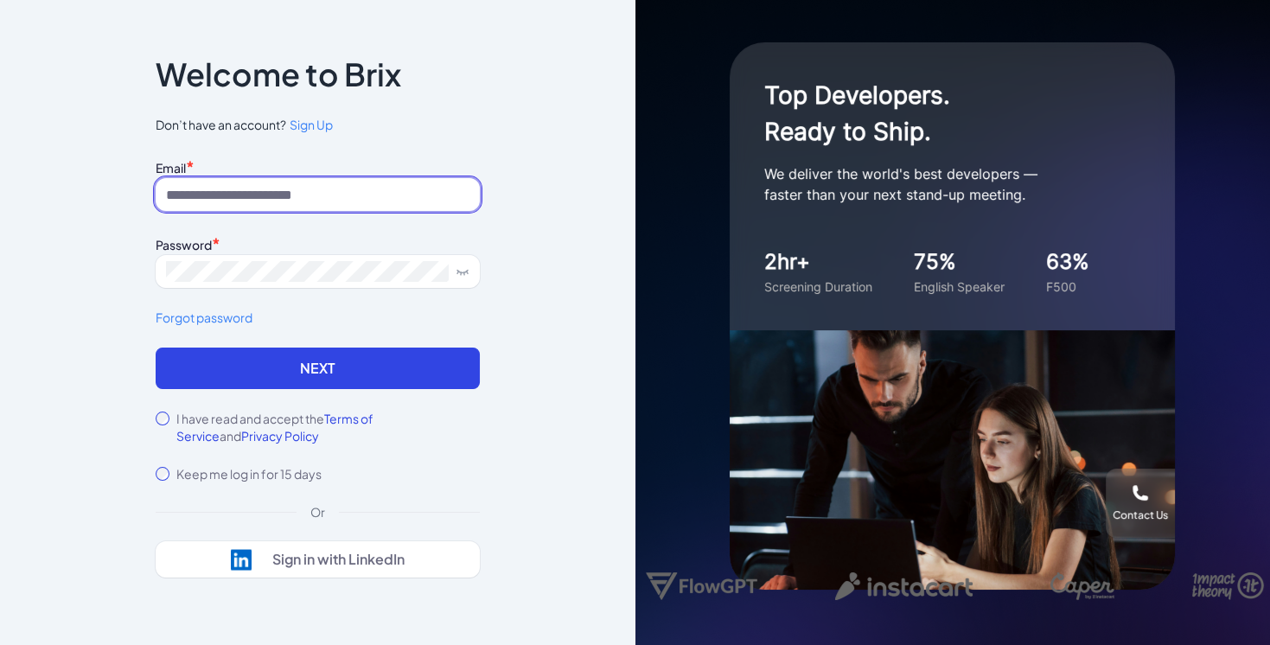
type input "**********"
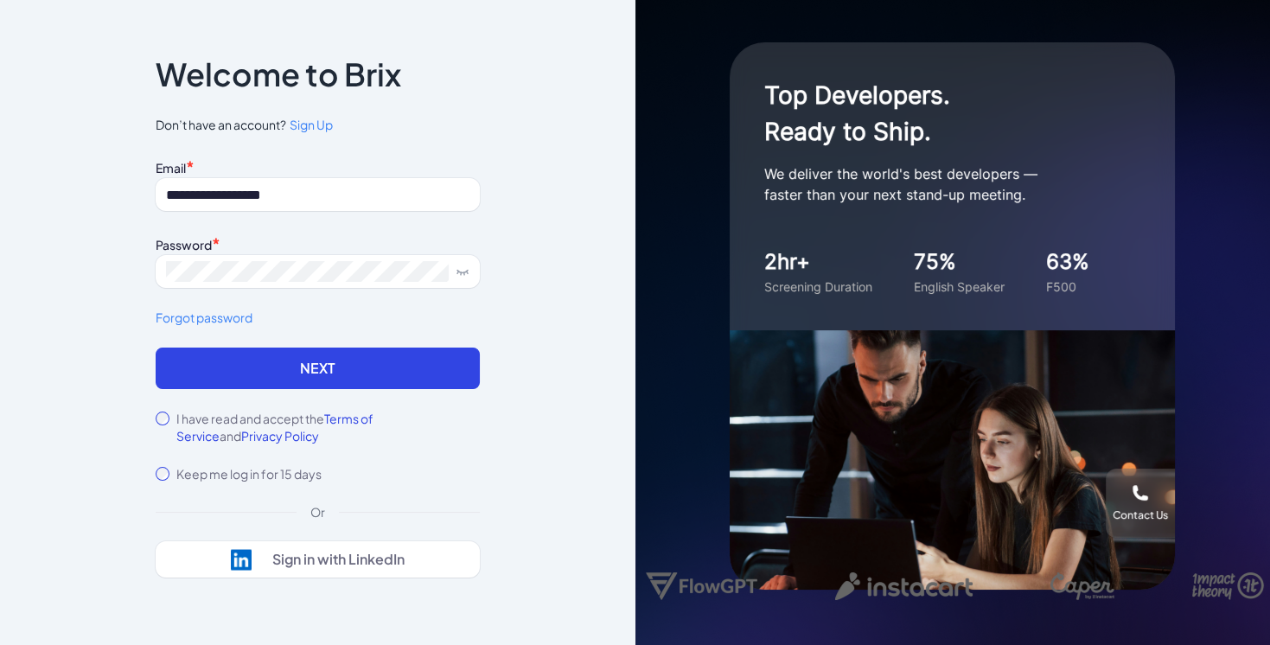
click at [311, 121] on span "Sign Up" at bounding box center [311, 125] width 43 height 16
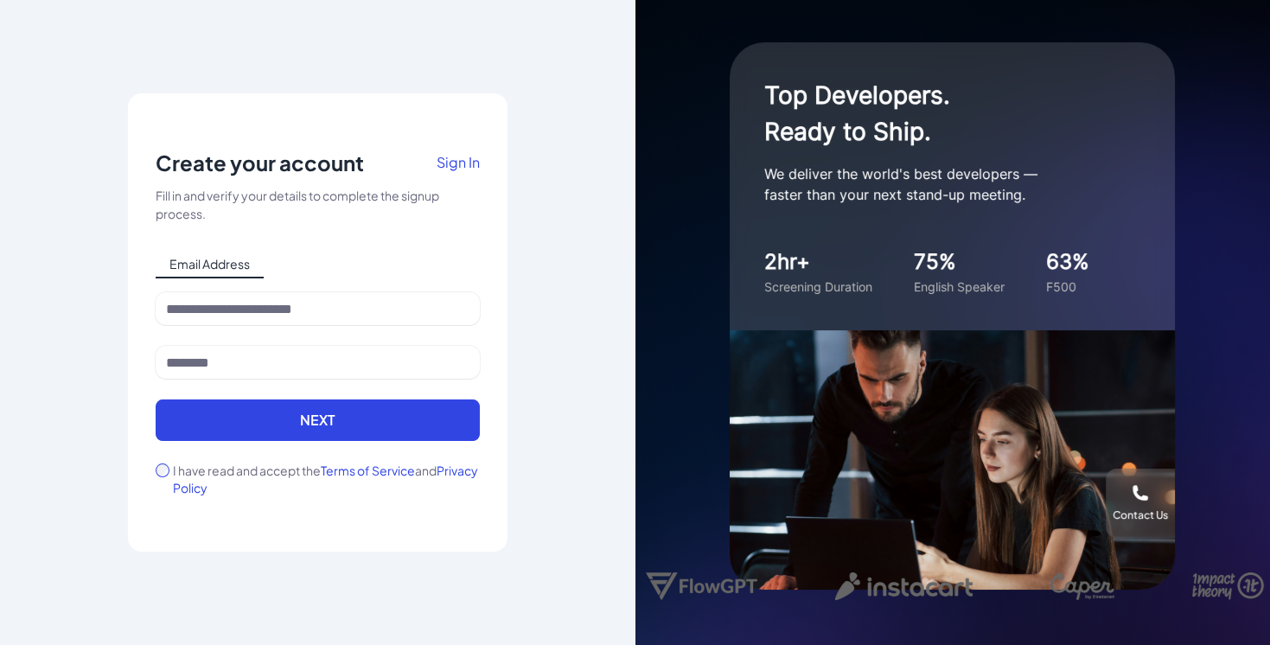
click at [325, 290] on div "Notice To proceed, please agree to the Terms of Service and Privary Policy . Ca…" at bounding box center [318, 322] width 324 height 347
click at [329, 328] on div at bounding box center [318, 319] width 324 height 54
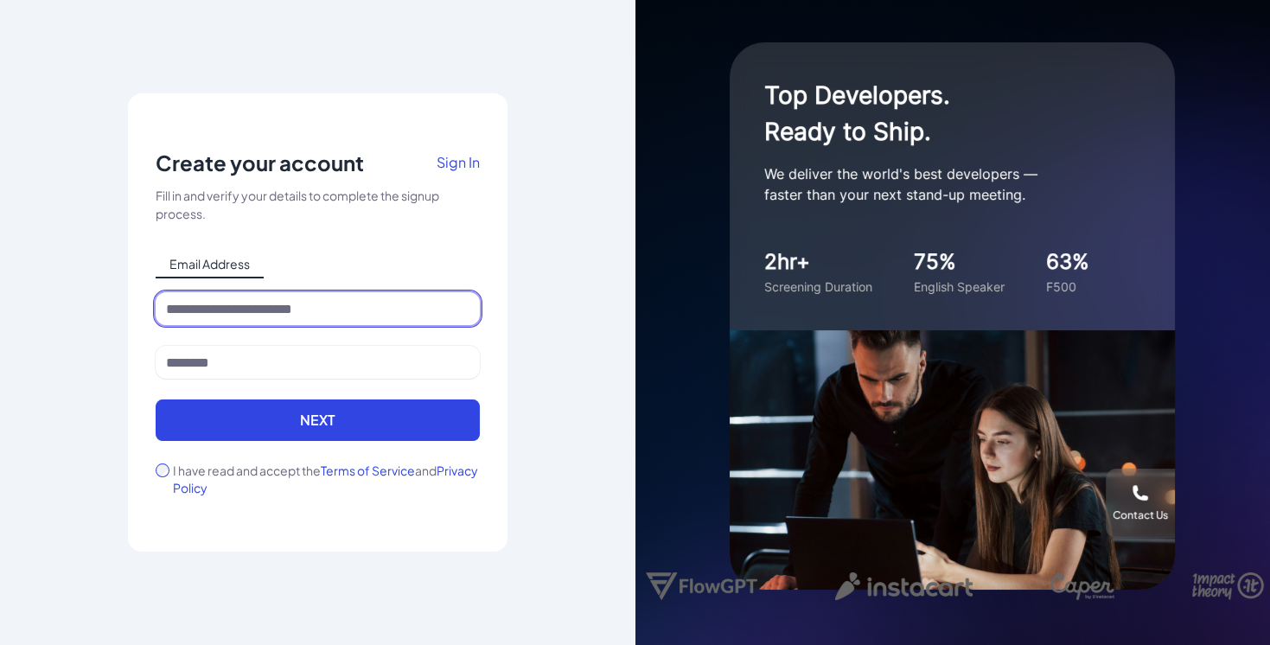
click at [326, 301] on input at bounding box center [318, 308] width 324 height 33
click at [231, 310] on input "**********" at bounding box center [318, 308] width 324 height 33
type input "**********"
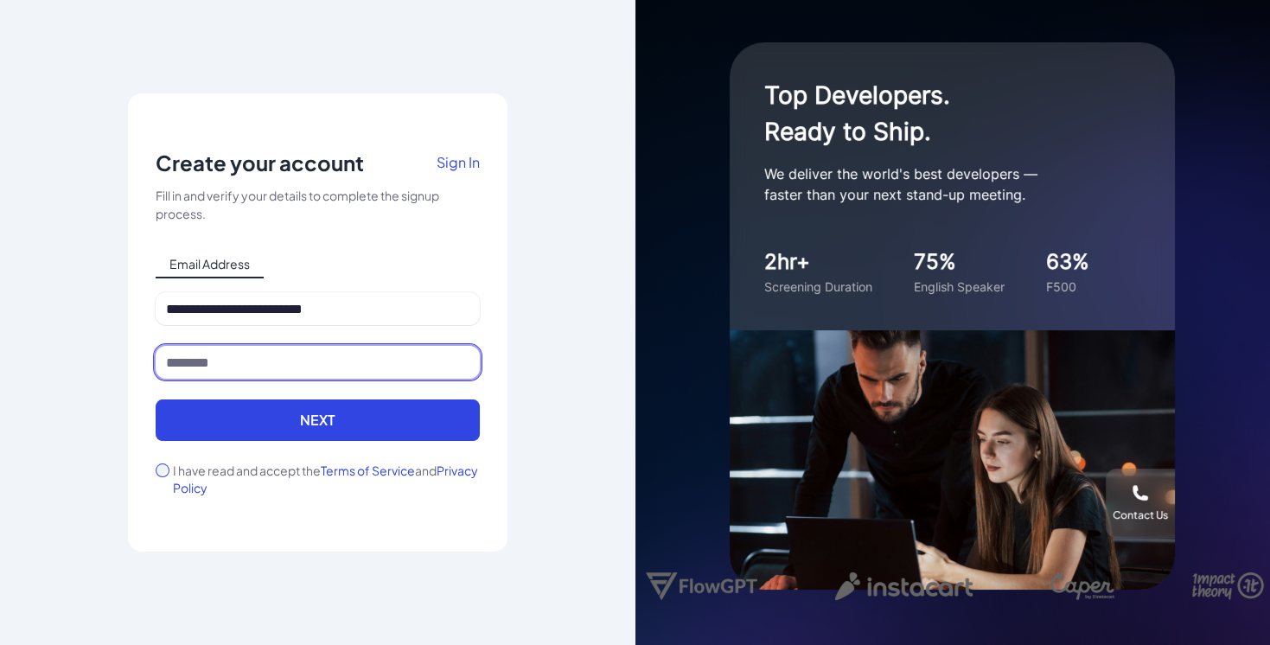
click at [200, 360] on input at bounding box center [318, 362] width 324 height 33
type input "*********"
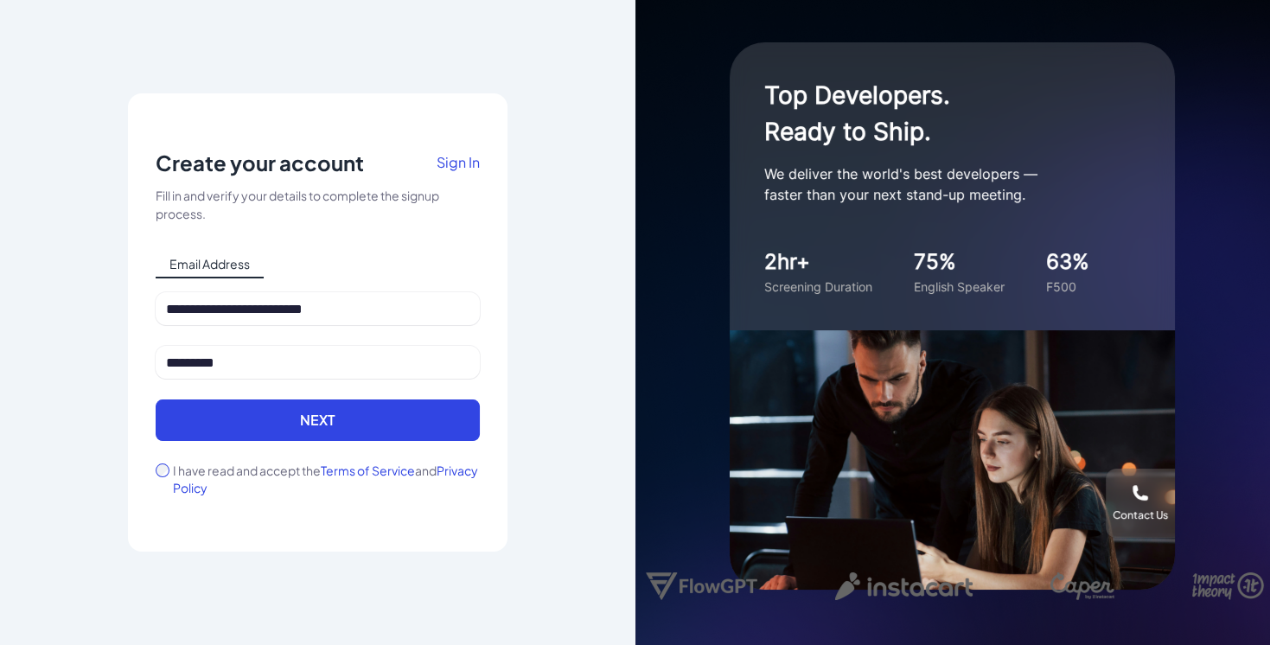
click at [163, 460] on form "**********" at bounding box center [318, 394] width 324 height 204
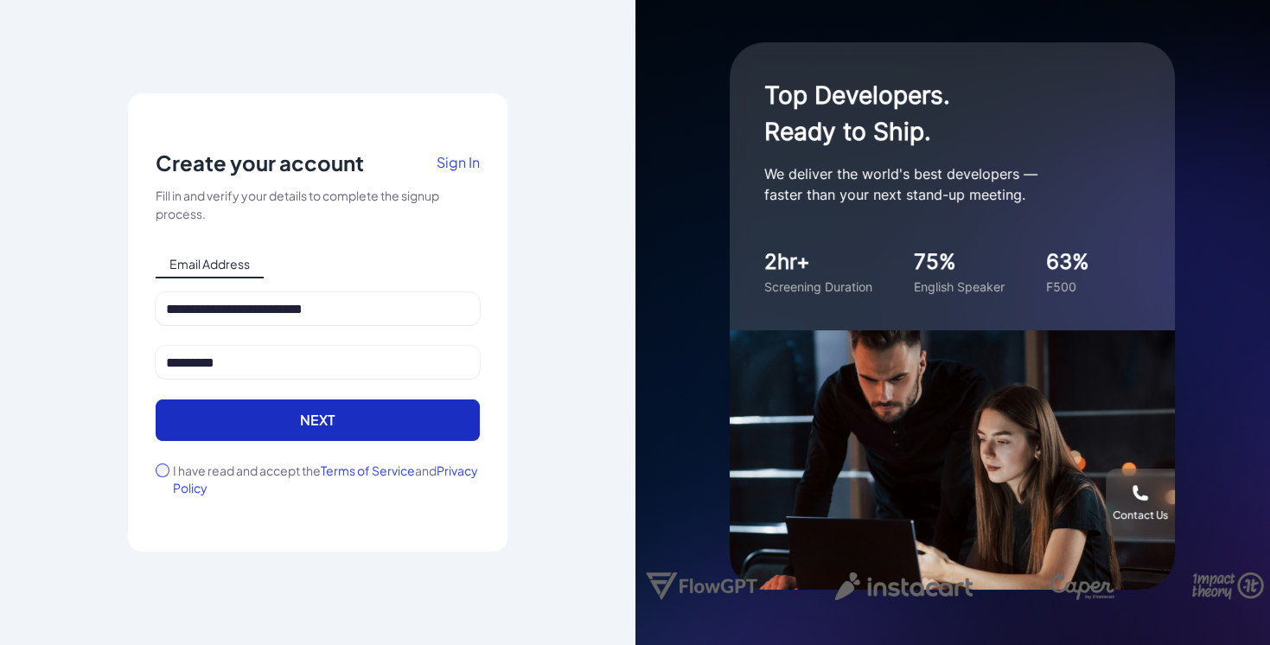
click at [251, 410] on button "Next" at bounding box center [318, 419] width 324 height 41
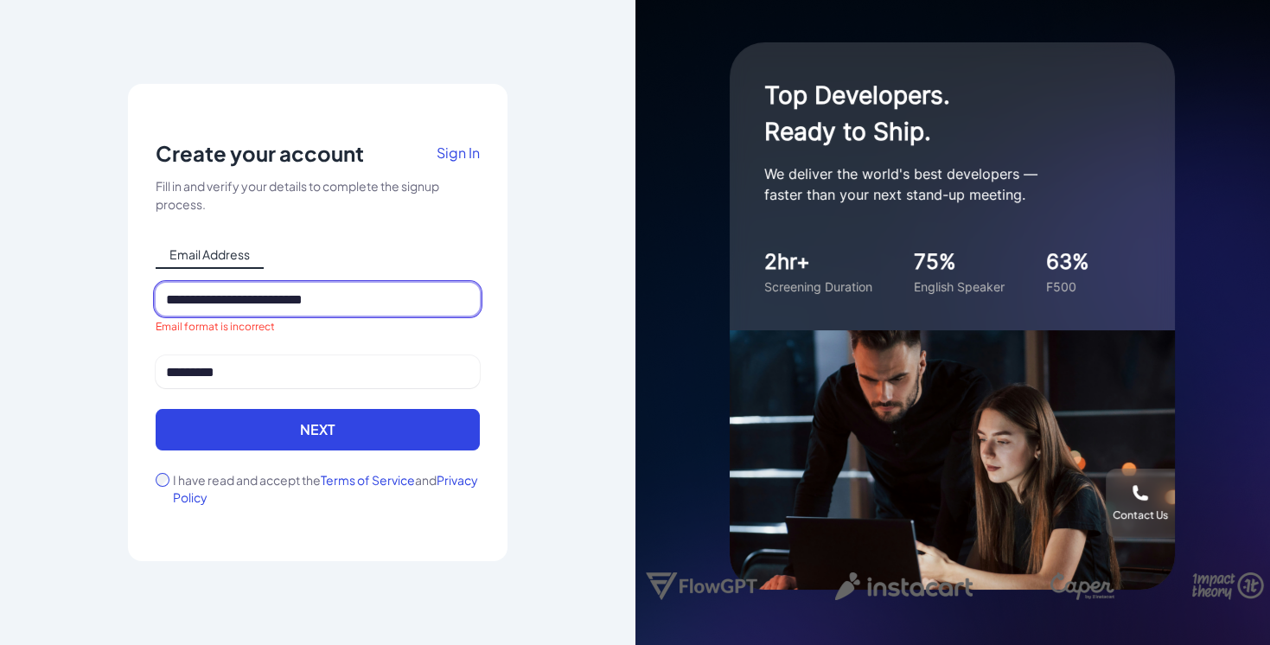
click at [238, 309] on input "**********" at bounding box center [318, 299] width 324 height 33
